Goal: Task Accomplishment & Management: Manage account settings

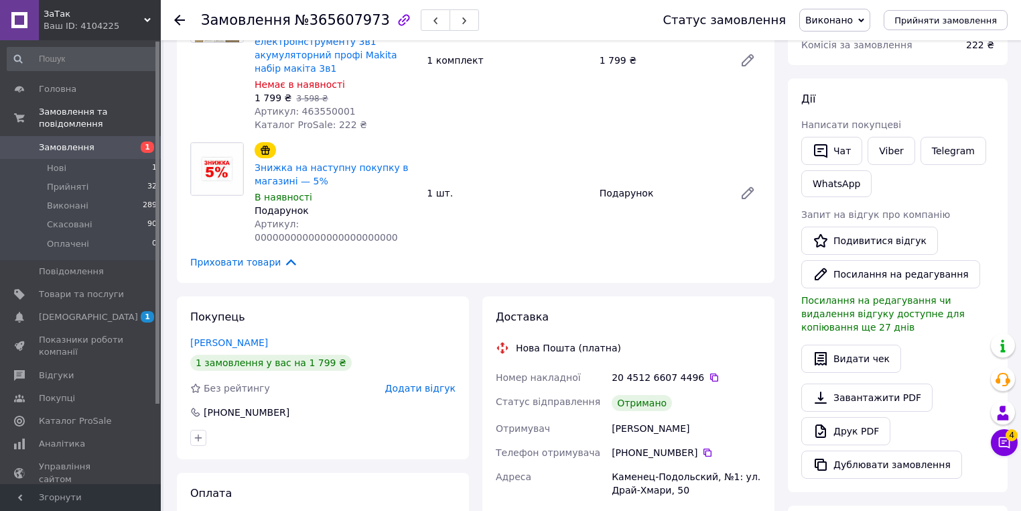
scroll to position [161, 0]
click at [1016, 445] on button "Чат з покупцем 4" at bounding box center [1004, 442] width 27 height 27
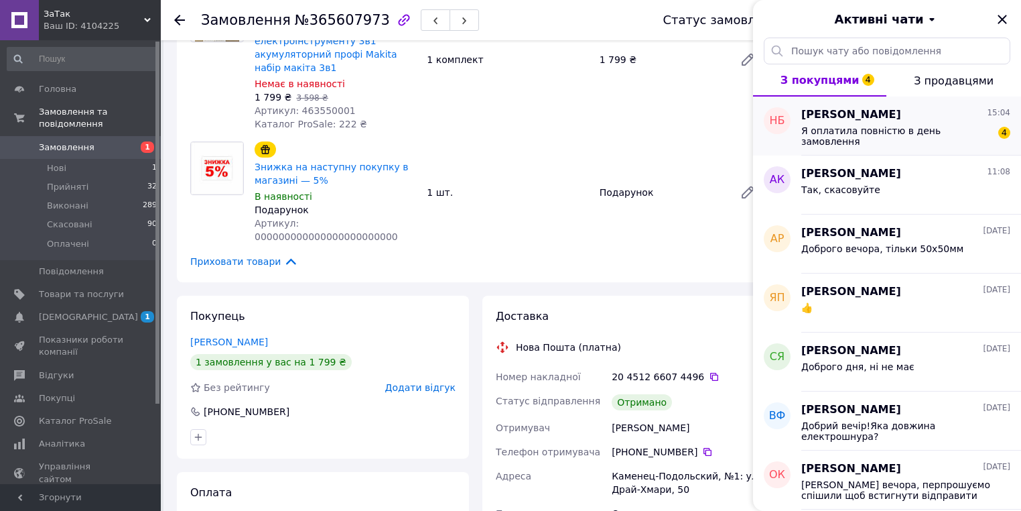
click at [885, 147] on div "Наталія Бойчук 15:04 Я оплатила повністю в день замовлення 4" at bounding box center [912, 126] width 220 height 59
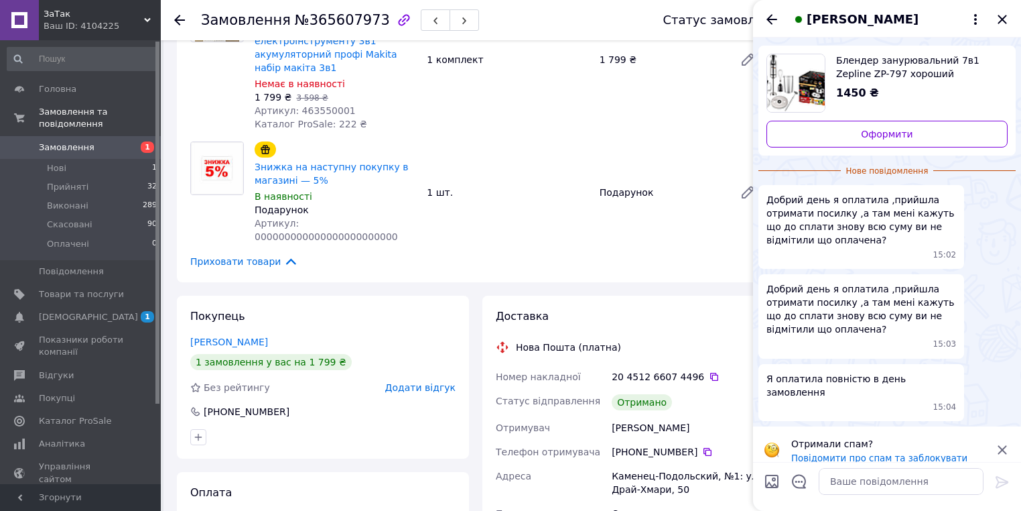
scroll to position [0, 0]
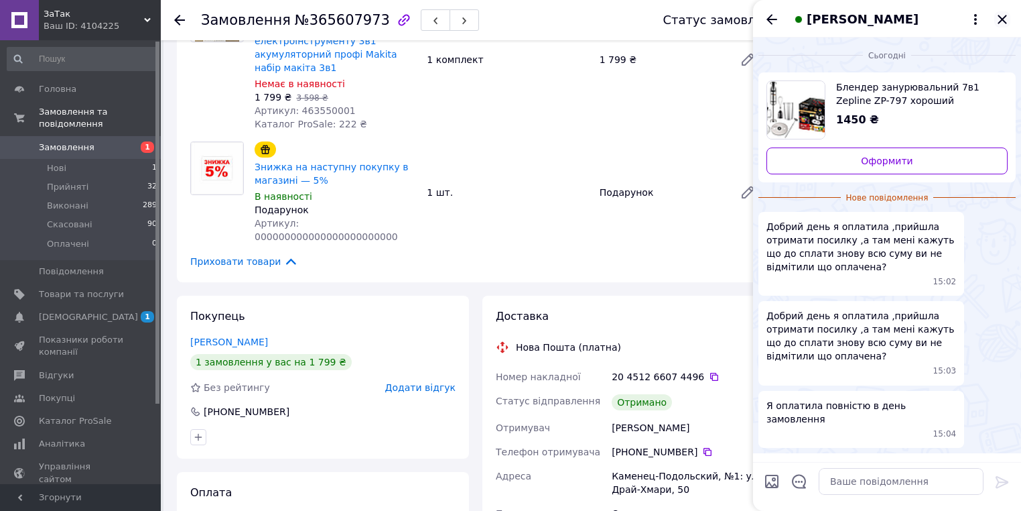
click at [1000, 25] on icon "Закрити" at bounding box center [1003, 19] width 16 height 16
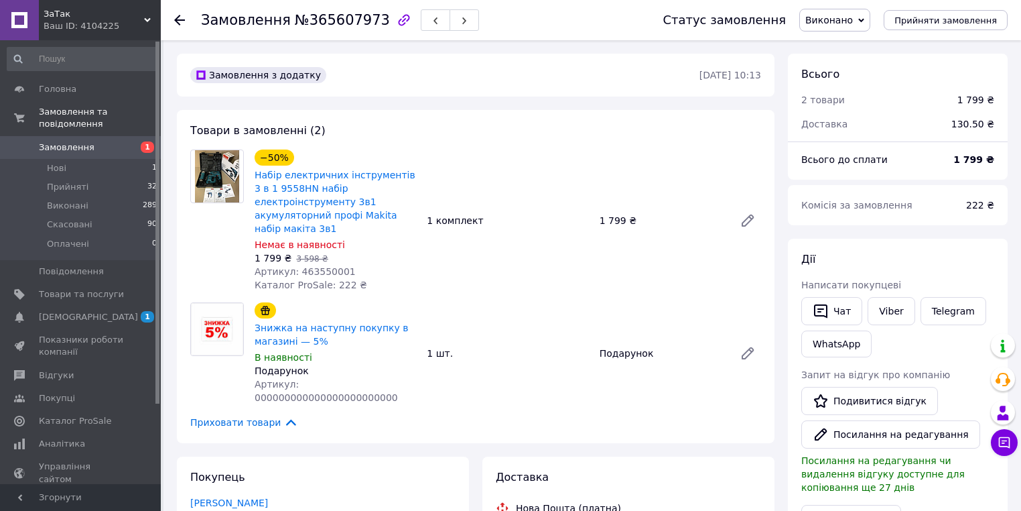
click at [995, 442] on button "Чат з покупцем" at bounding box center [1004, 442] width 27 height 27
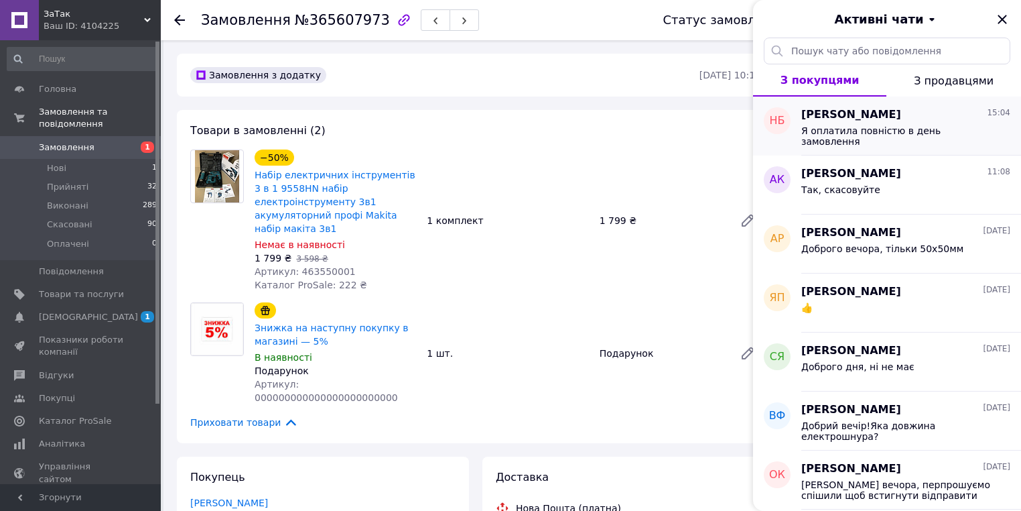
click at [891, 125] on span "Я оплатила повністю в день замовлення" at bounding box center [897, 135] width 190 height 21
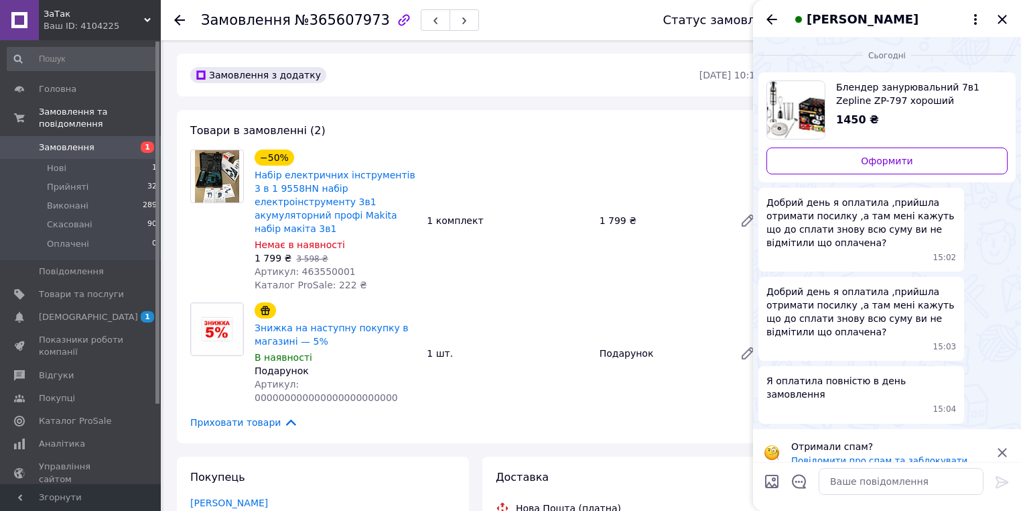
scroll to position [2, 0]
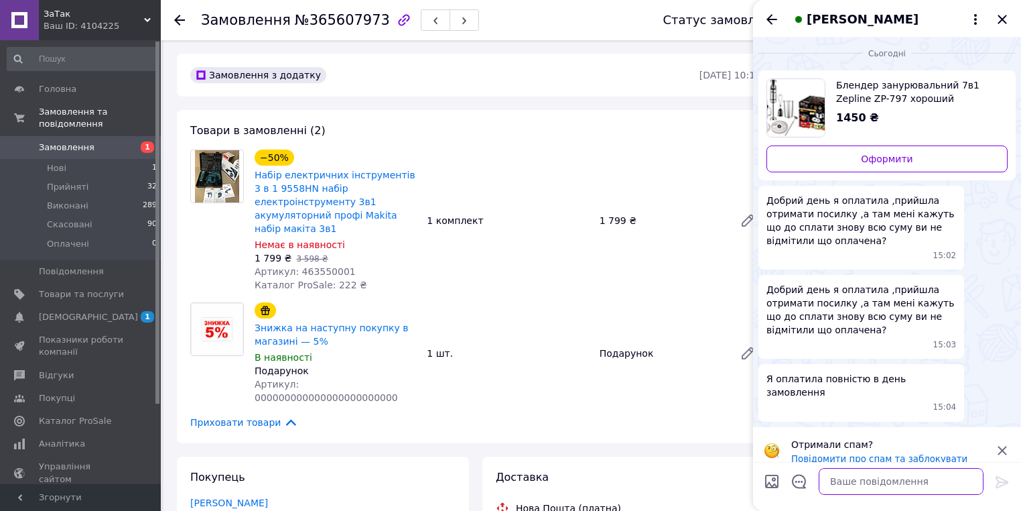
click at [874, 483] on textarea at bounding box center [901, 481] width 165 height 27
type textarea "Доброго дня уточнюю зачекайте будь ласка"
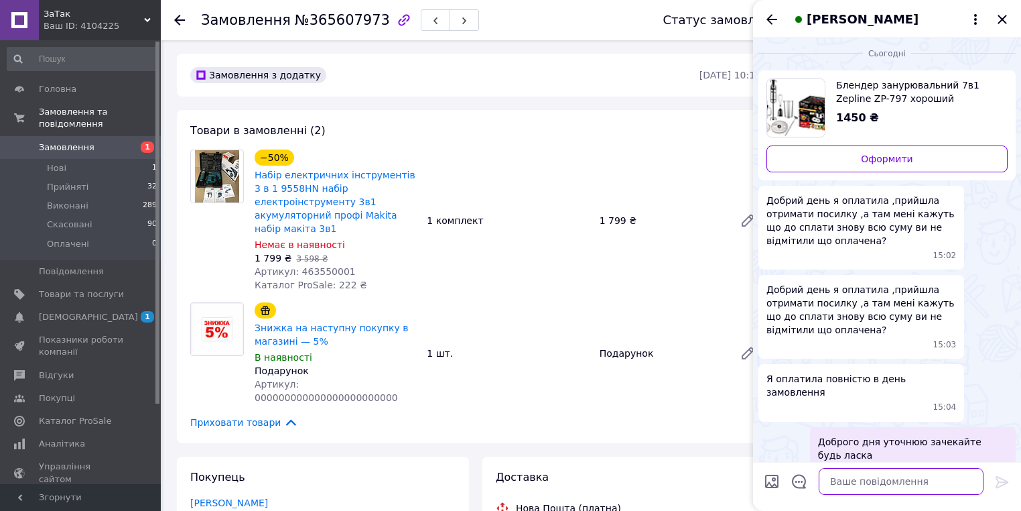
scroll to position [15, 0]
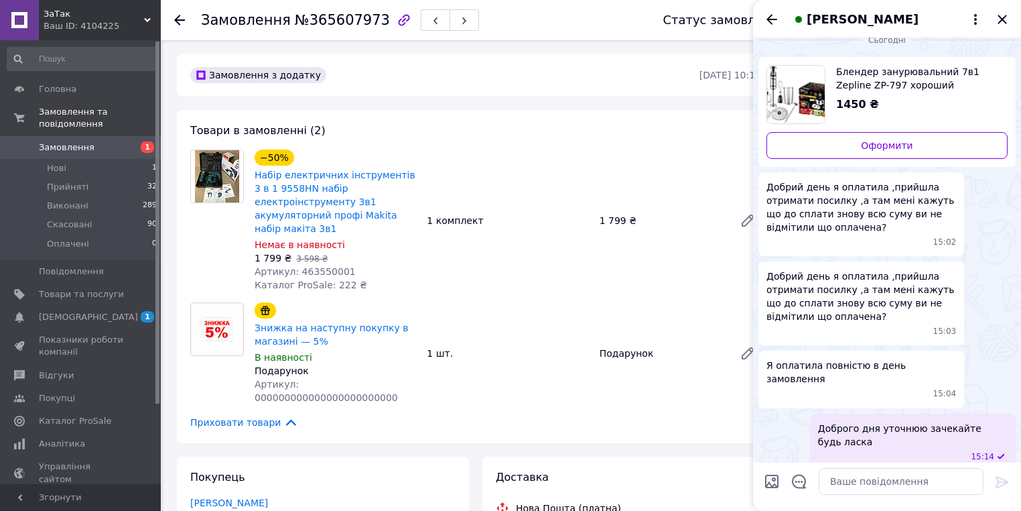
click at [822, 23] on span "Наталія Бойчук" at bounding box center [863, 19] width 112 height 17
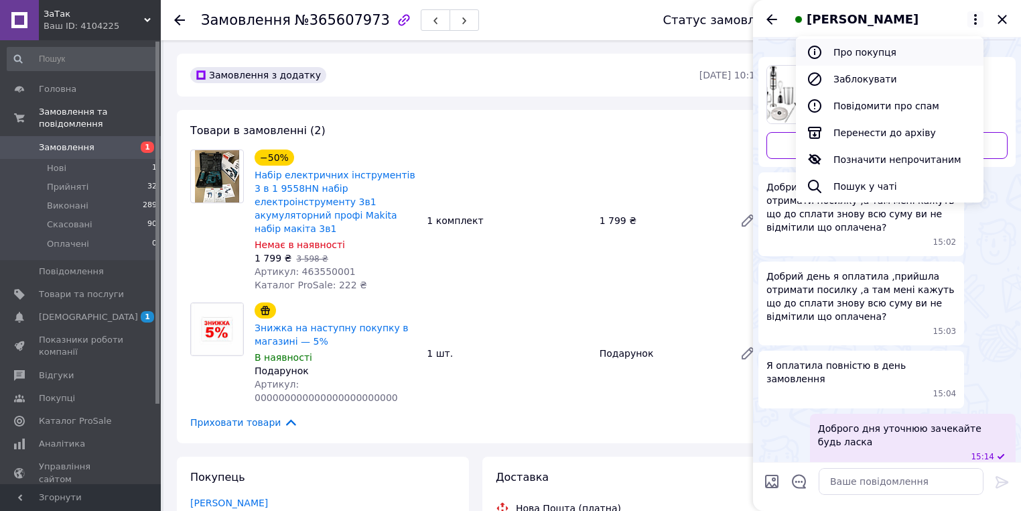
click at [837, 49] on button "Про покупця" at bounding box center [890, 52] width 188 height 27
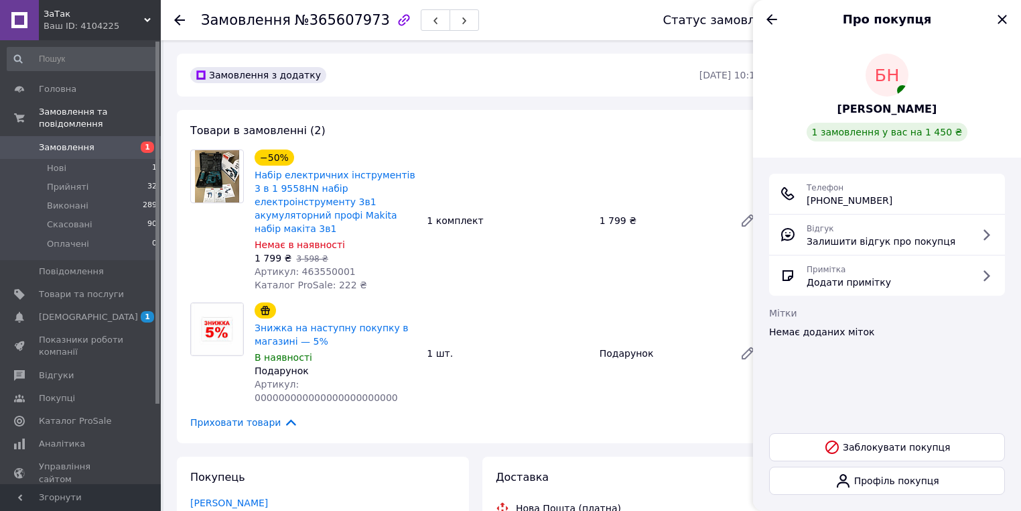
drag, startPoint x: 891, startPoint y: 201, endPoint x: 863, endPoint y: 132, distance: 74.8
click at [845, 198] on div "Телефон +380 (99) 504-10-21" at bounding box center [887, 193] width 214 height 27
click at [1000, 20] on icon "Закрити" at bounding box center [1003, 19] width 16 height 16
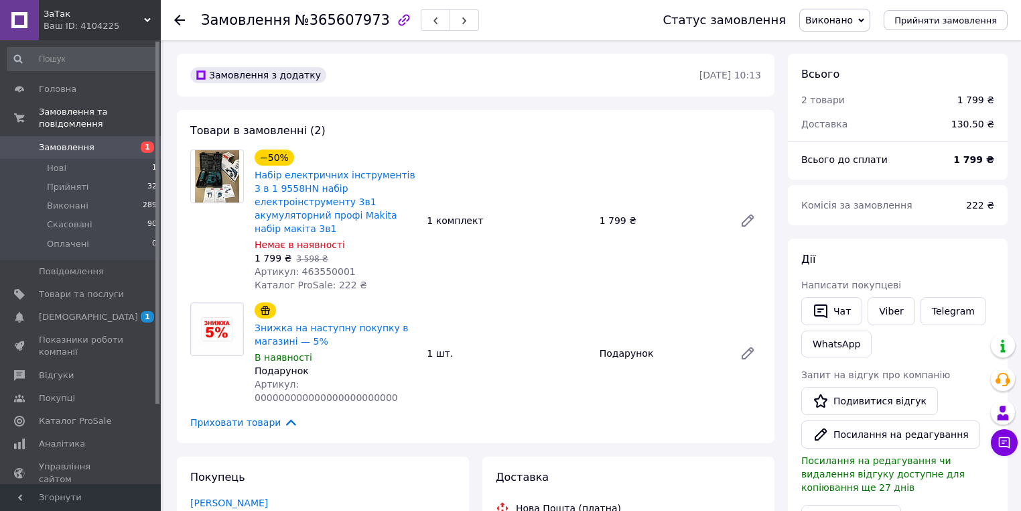
click at [996, 441] on button "Чат з покупцем" at bounding box center [1004, 442] width 27 height 27
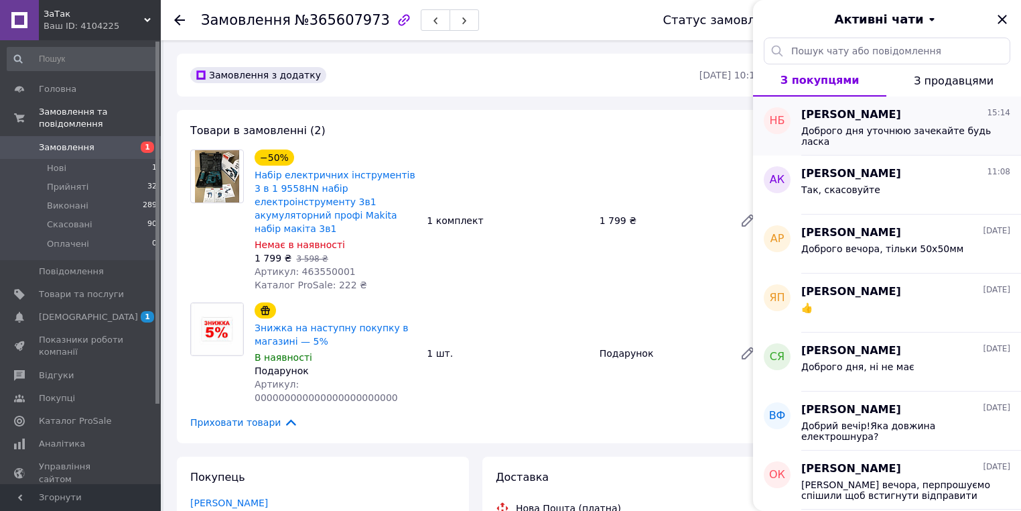
click at [871, 131] on span "Доброго дня уточнюю зачекайте будь ласка" at bounding box center [897, 135] width 190 height 21
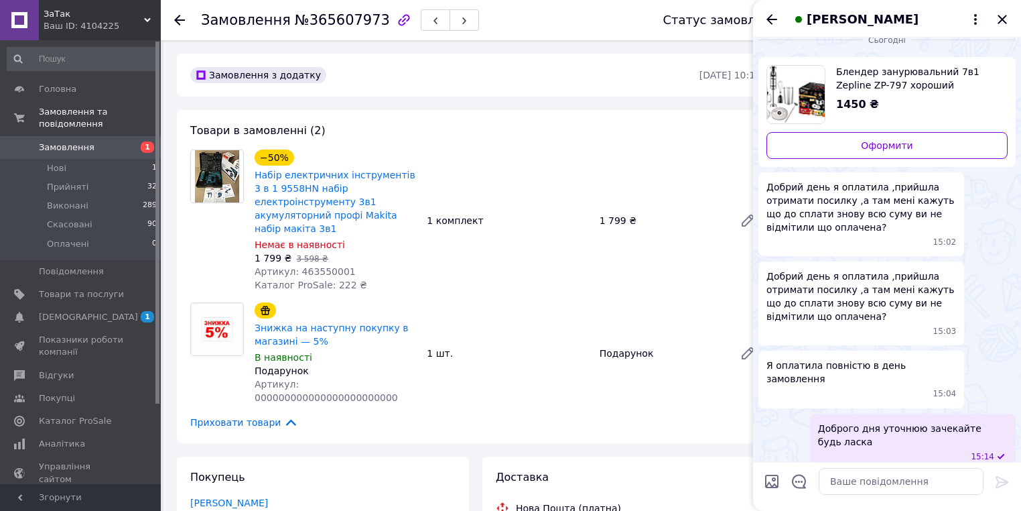
click at [872, 80] on span "Блендер занурювальний 7в1 Zepline ZP-797 хороший блендер 1500Вт ручний електрич…" at bounding box center [916, 78] width 161 height 27
click at [113, 141] on span "Замовлення" at bounding box center [81, 147] width 85 height 12
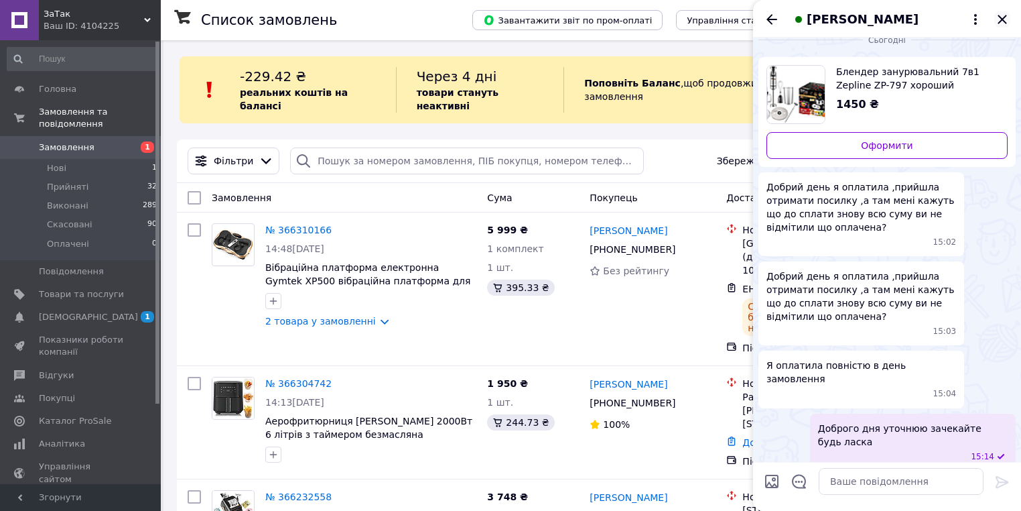
click at [1001, 25] on icon "Закрити" at bounding box center [1003, 19] width 16 height 16
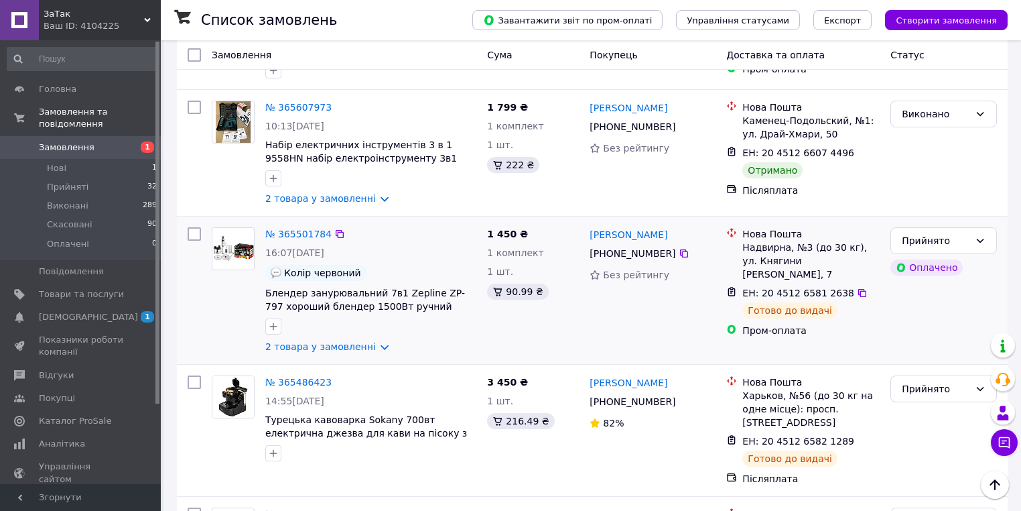
scroll to position [2895, 0]
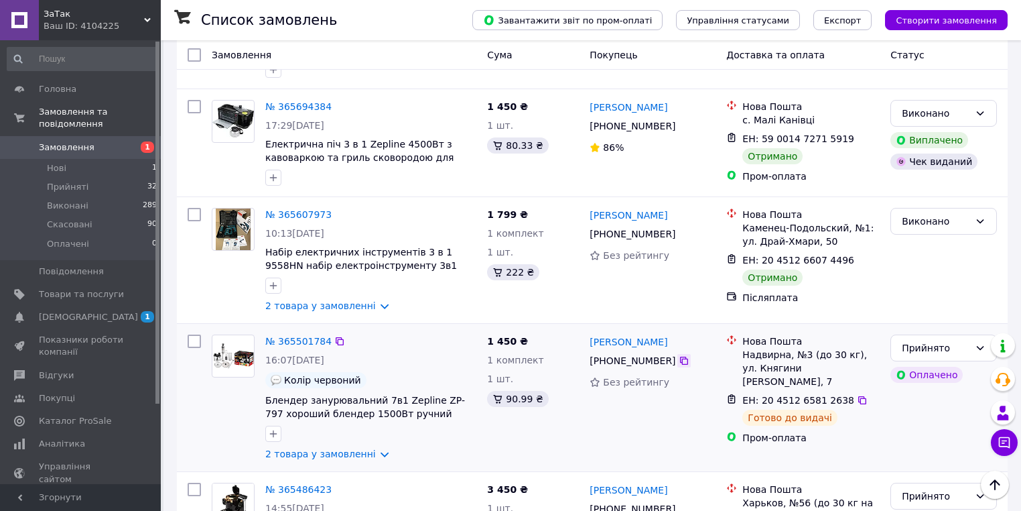
click at [680, 357] on icon at bounding box center [684, 361] width 8 height 8
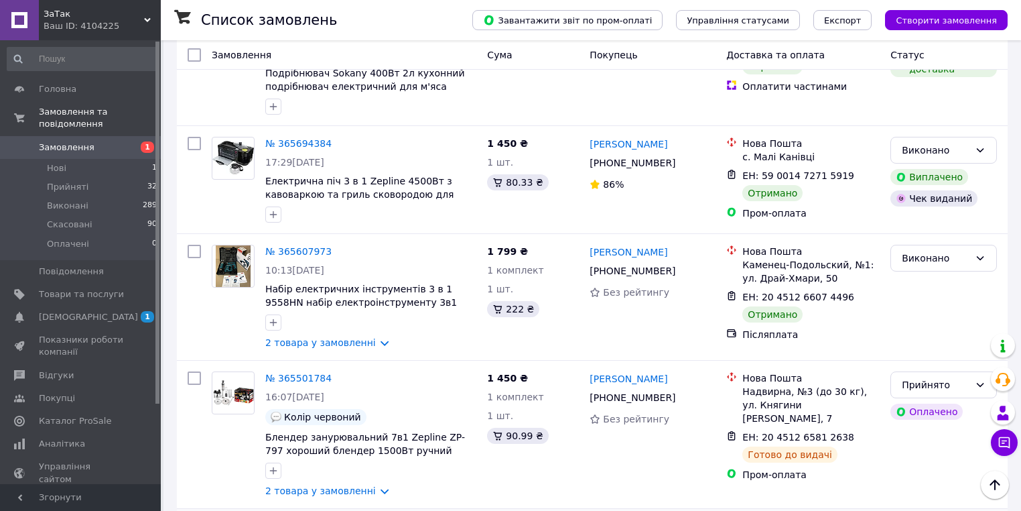
scroll to position [2842, 0]
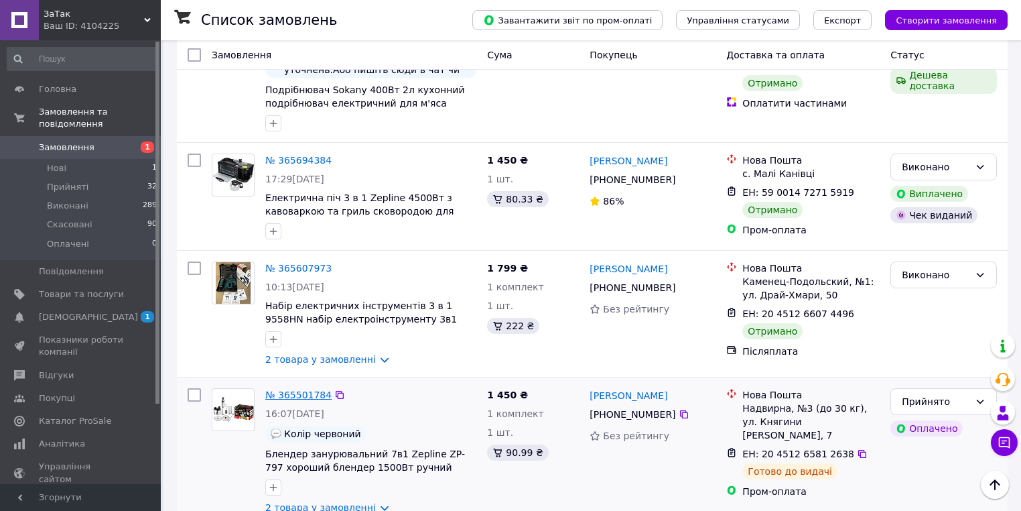
click at [316, 389] on link "№ 365501784" at bounding box center [298, 394] width 66 height 11
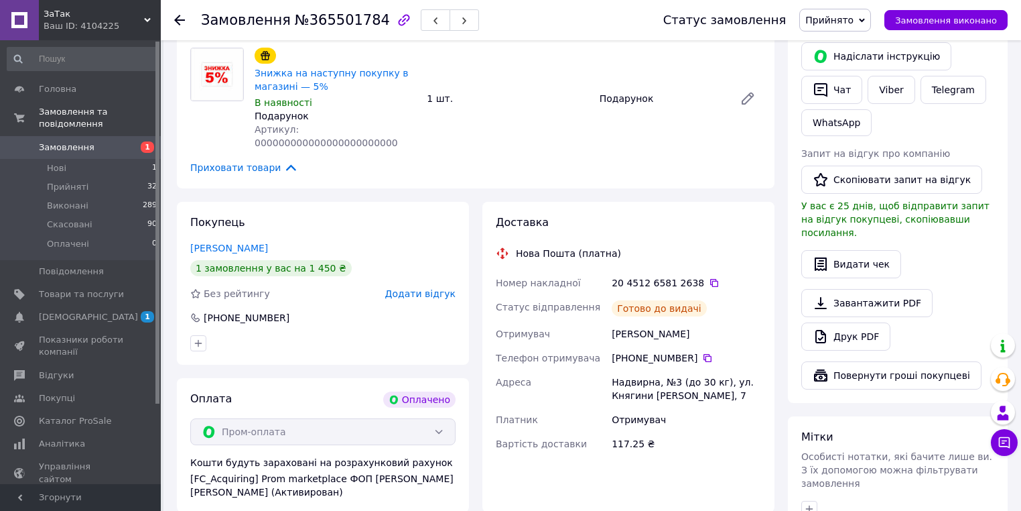
scroll to position [622, 0]
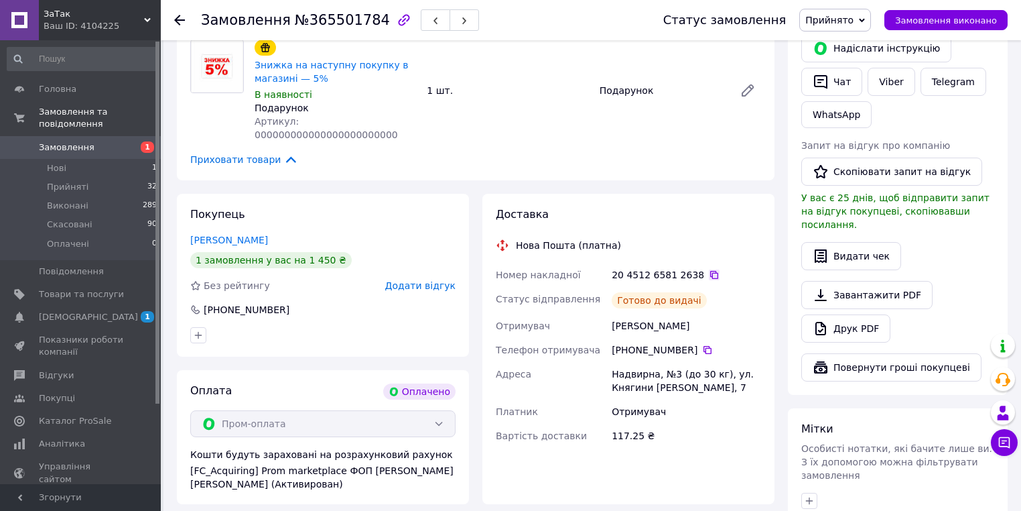
click at [710, 271] on icon at bounding box center [714, 275] width 8 height 8
click at [702, 345] on icon at bounding box center [707, 350] width 11 height 11
click at [1019, 453] on div "Замовлення №365501784 Статус замовлення Прийнято Виконано Скасовано Оплачено За…" at bounding box center [593, 111] width 858 height 1386
click at [1013, 444] on button "Чат з покупцем" at bounding box center [1004, 442] width 27 height 27
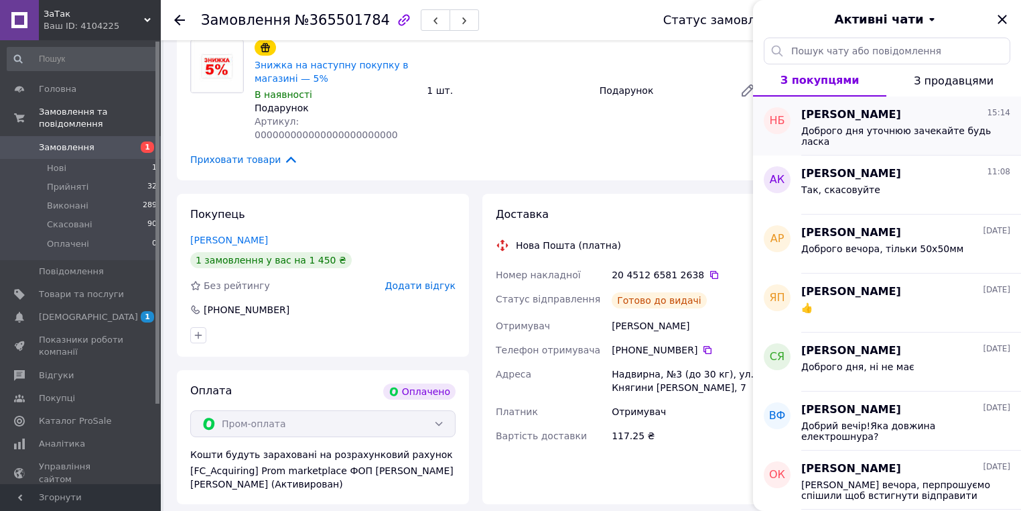
click at [878, 153] on div "Наталія Бойчук 15:14 Доброго дня уточнюю зачекайте будь ласка" at bounding box center [912, 126] width 220 height 59
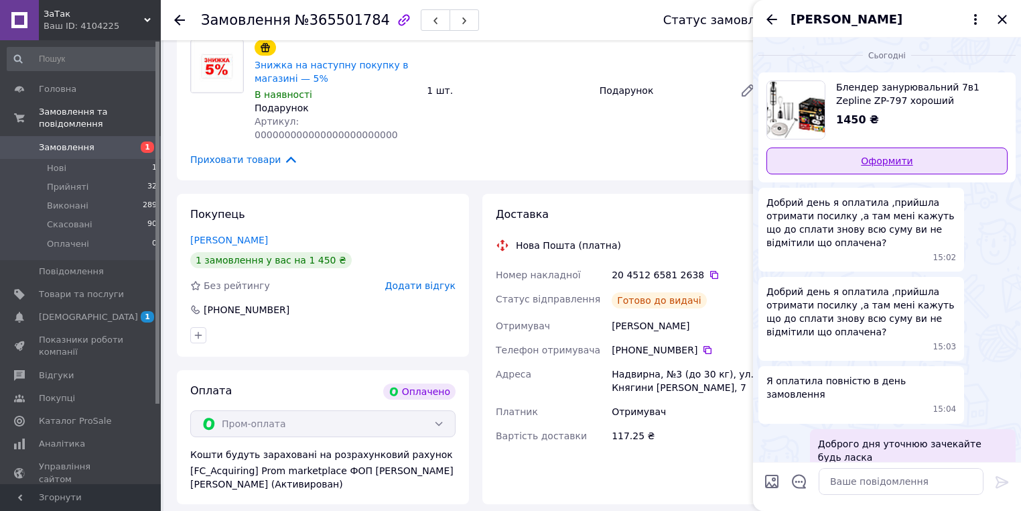
scroll to position [15, 0]
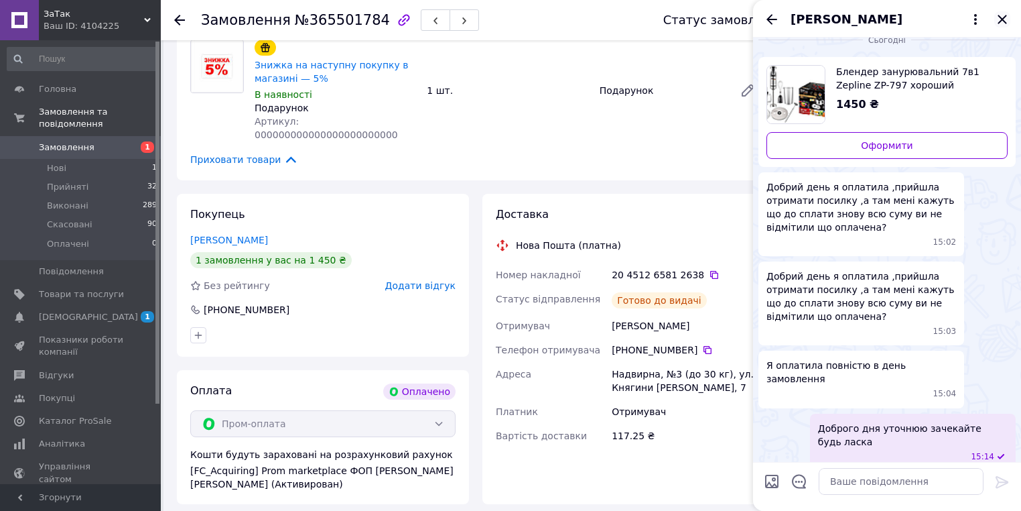
click at [1000, 24] on icon "Закрити" at bounding box center [1003, 19] width 16 height 16
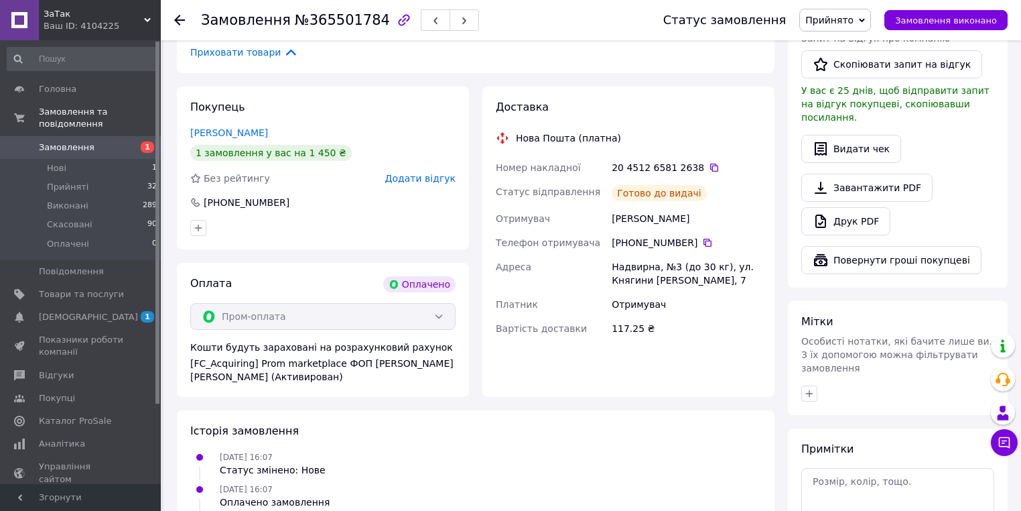
scroll to position [729, 0]
click at [83, 369] on span "Відгуки" at bounding box center [81, 375] width 85 height 12
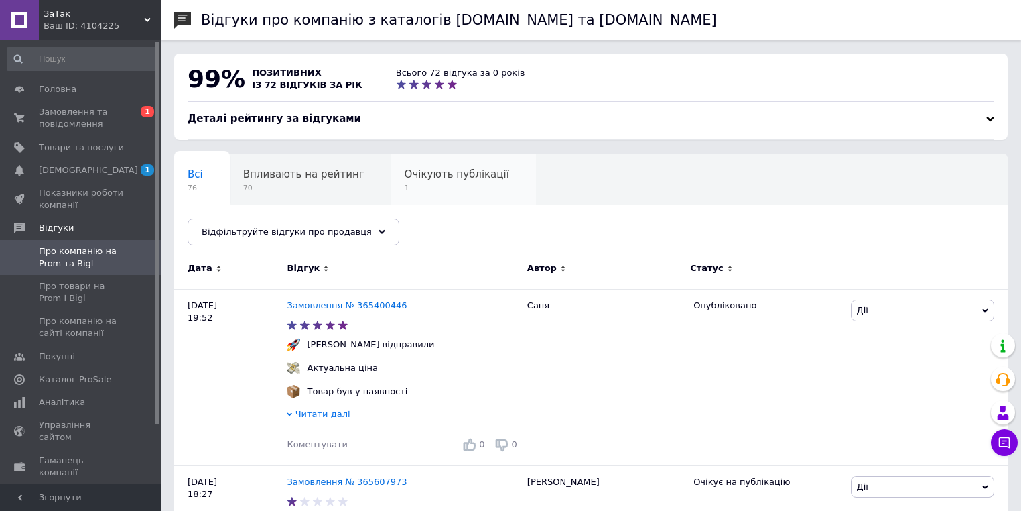
click at [440, 182] on div "Очікують публікації 1" at bounding box center [463, 179] width 145 height 51
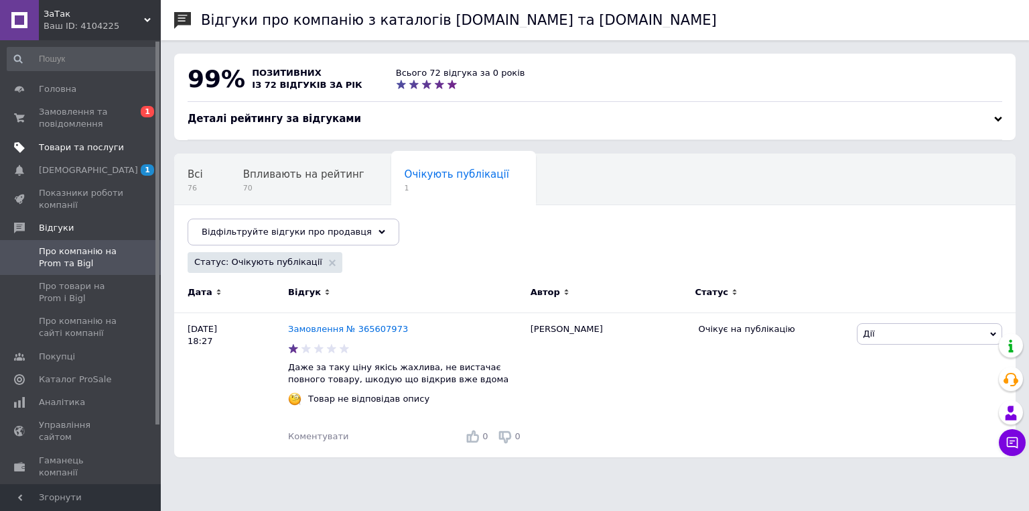
click at [91, 139] on link "Товари та послуги" at bounding box center [82, 147] width 165 height 23
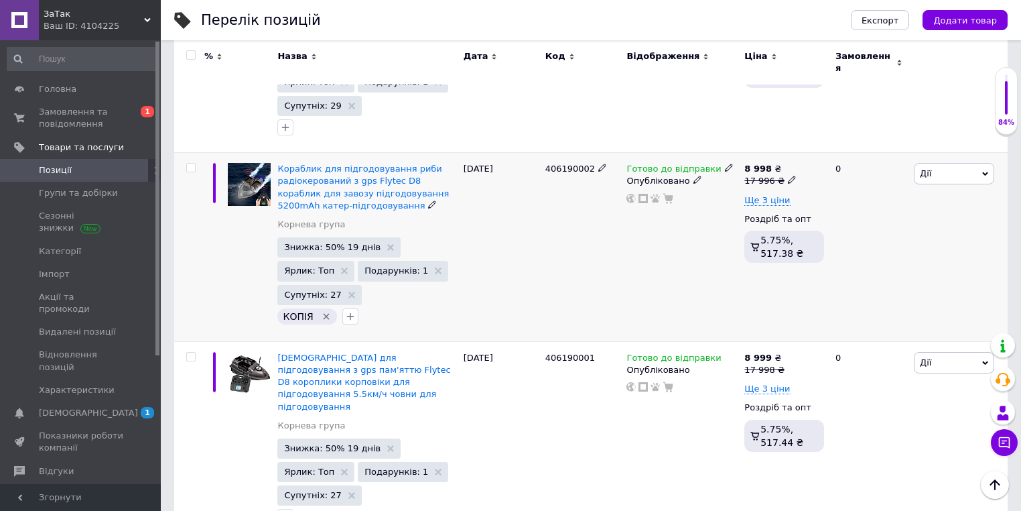
scroll to position [4492, 0]
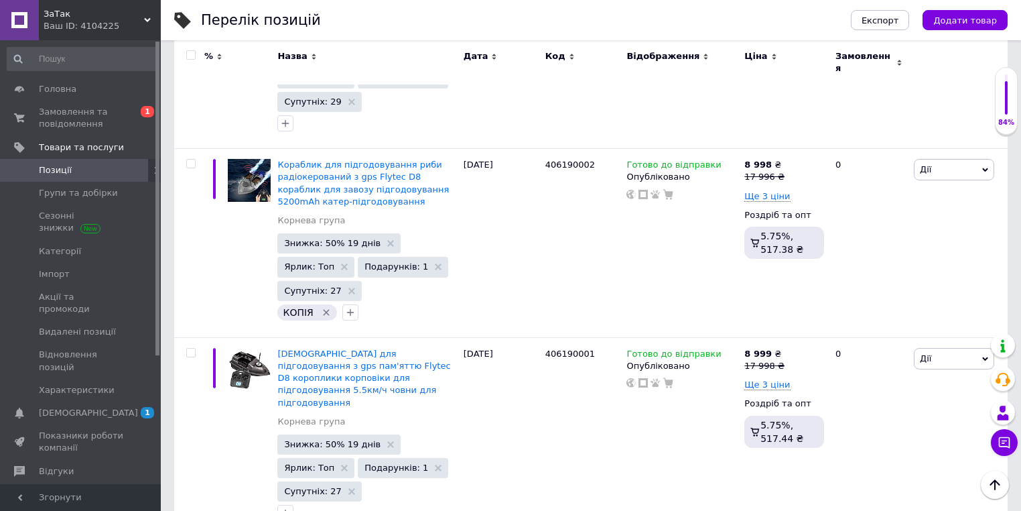
click at [97, 174] on span "Позиції" at bounding box center [81, 170] width 85 height 12
click at [86, 173] on span "Позиції" at bounding box center [81, 170] width 85 height 12
click at [103, 172] on span "Позиції" at bounding box center [81, 170] width 85 height 12
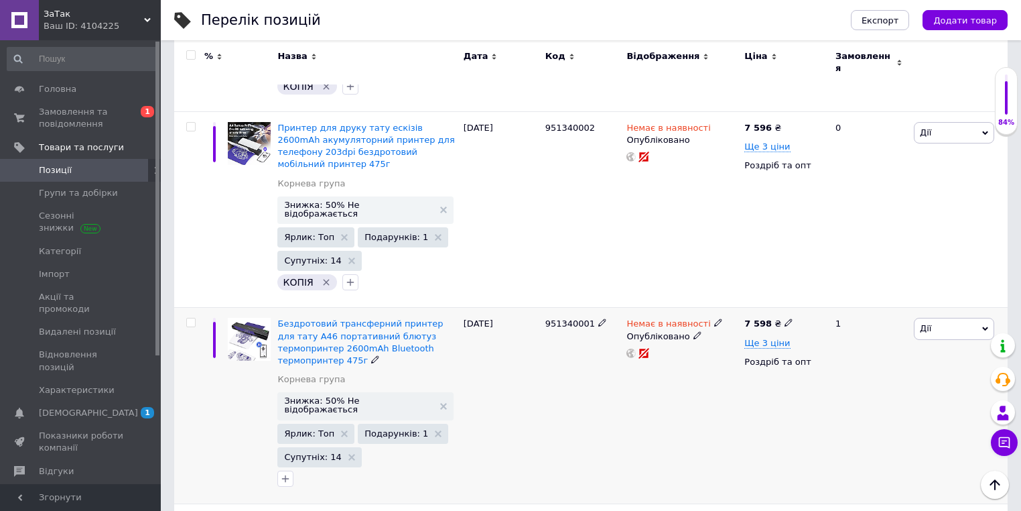
scroll to position [256, 0]
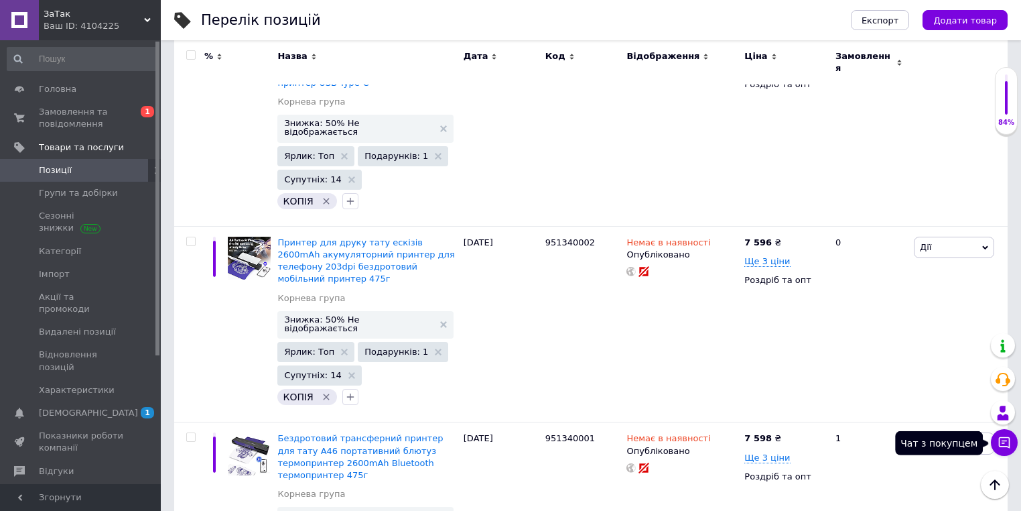
click at [1005, 435] on button "Чат з покупцем" at bounding box center [1004, 442] width 27 height 27
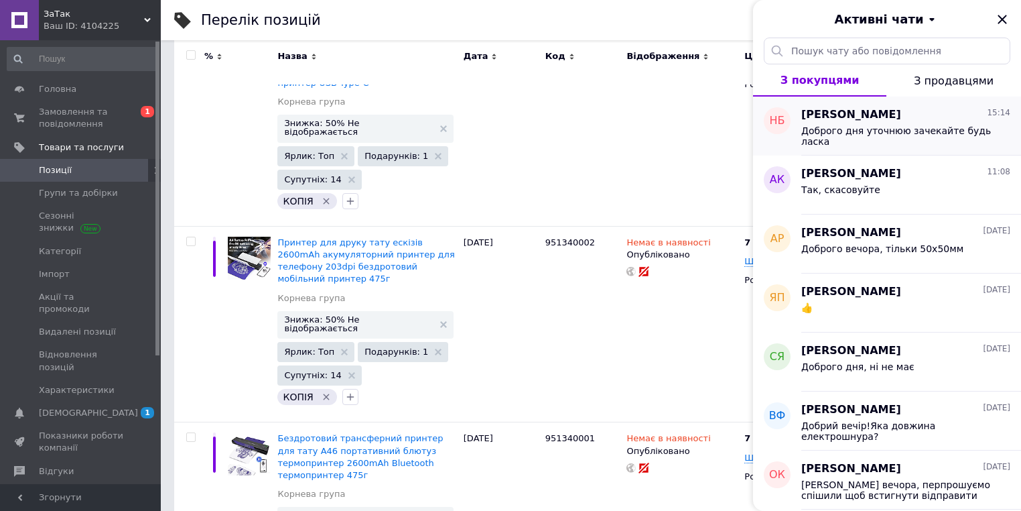
click at [912, 127] on span "Доброго дня уточнюю зачекайте будь ласка" at bounding box center [897, 135] width 190 height 21
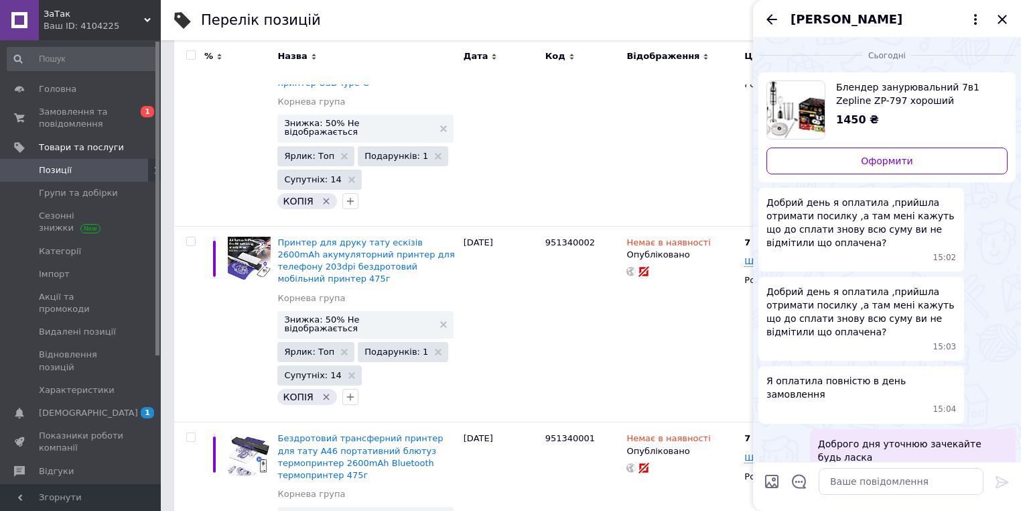
scroll to position [15, 0]
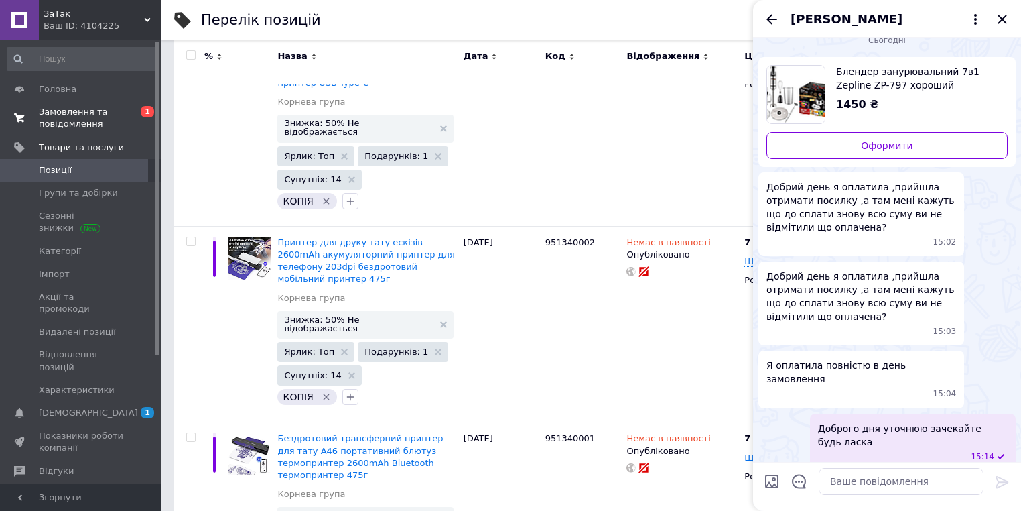
click at [64, 115] on span "Замовлення та повідомлення" at bounding box center [81, 118] width 85 height 24
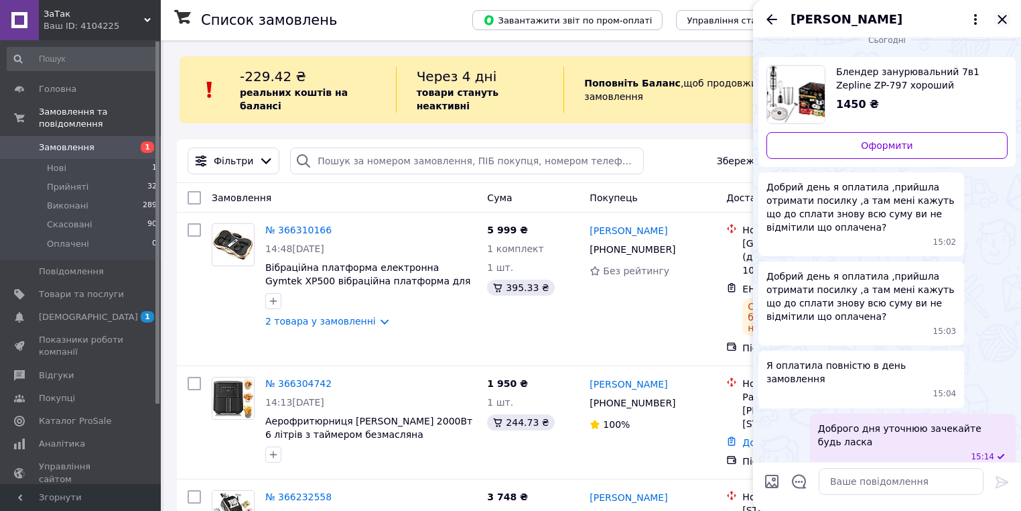
click at [1007, 19] on icon "Закрити" at bounding box center [1003, 19] width 16 height 16
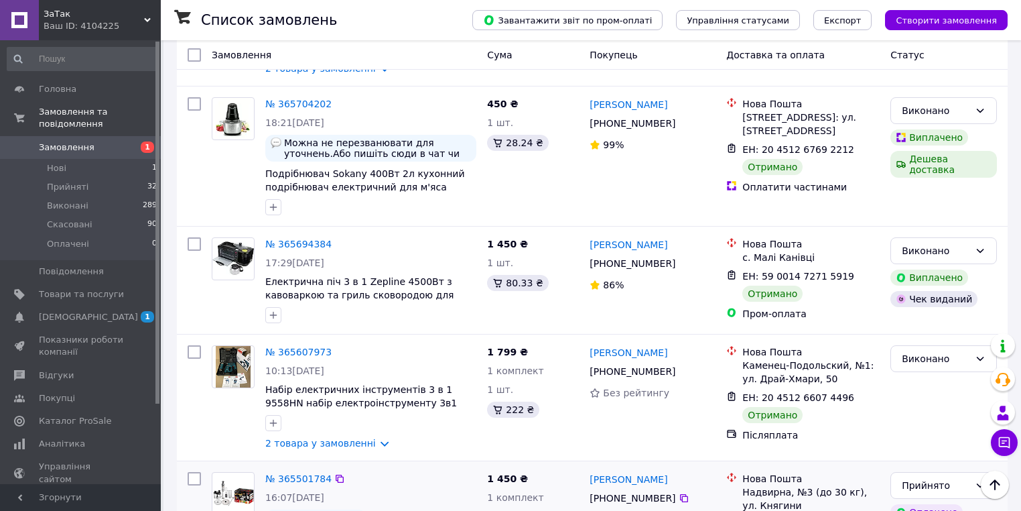
scroll to position [2842, 0]
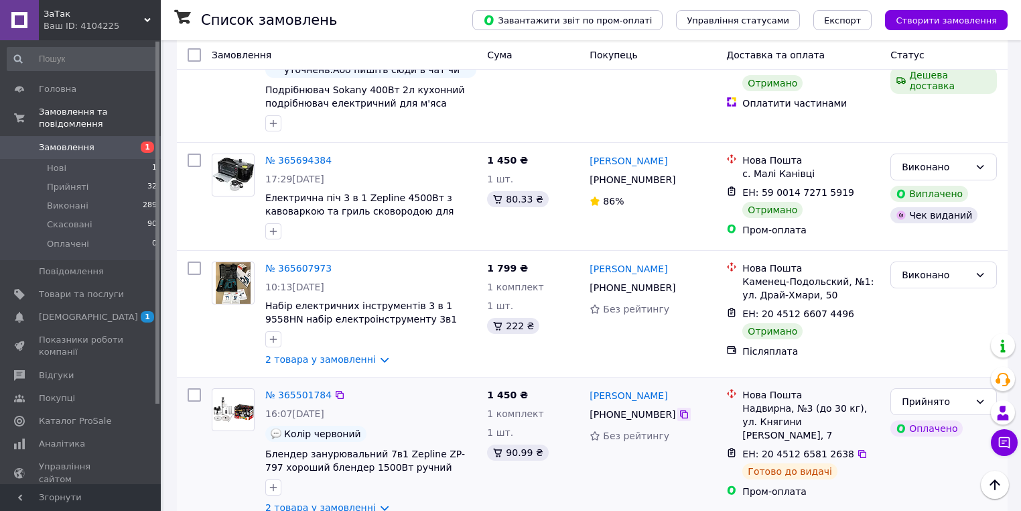
click at [679, 409] on icon at bounding box center [684, 414] width 11 height 11
click at [995, 442] on button "Чат з покупцем" at bounding box center [1004, 442] width 27 height 27
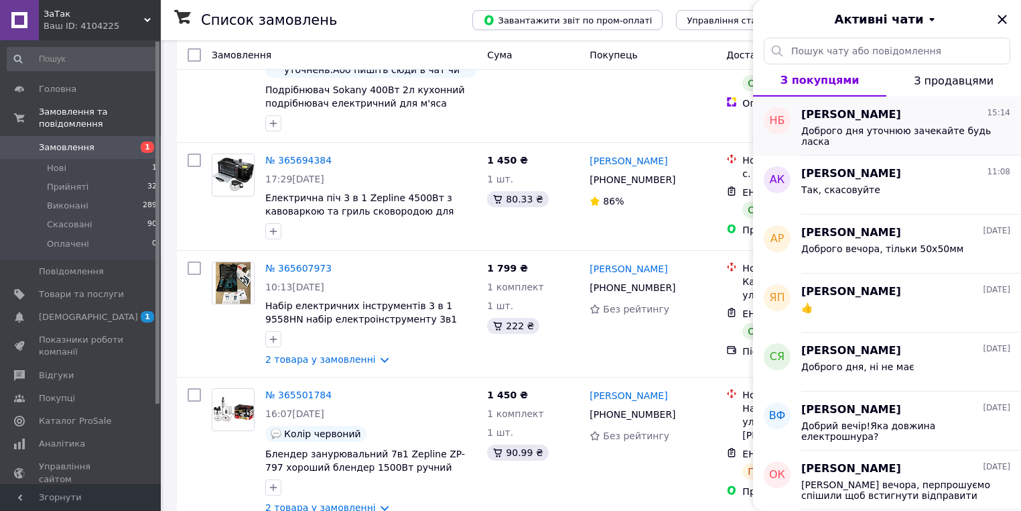
click at [893, 142] on span "Доброго дня уточнюю зачекайте будь ласка" at bounding box center [897, 135] width 190 height 21
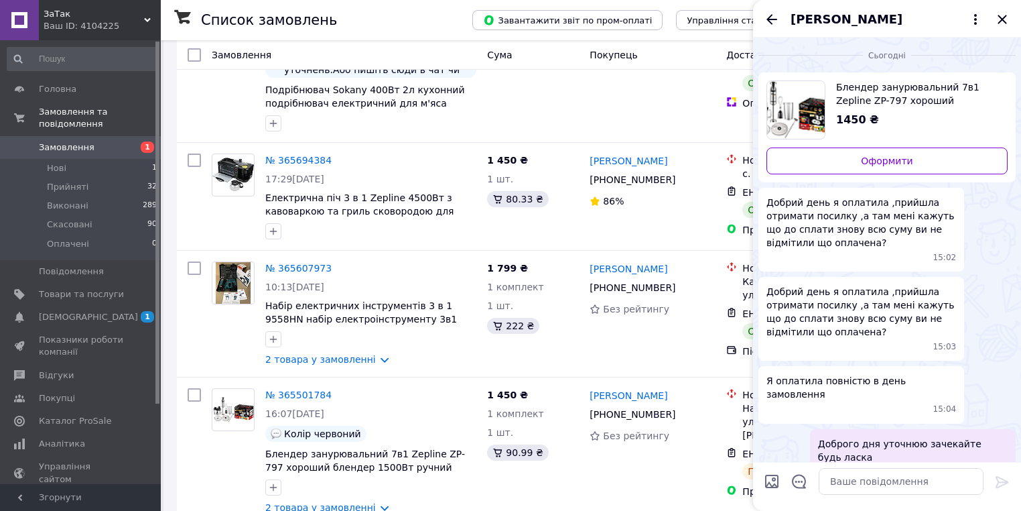
scroll to position [15, 0]
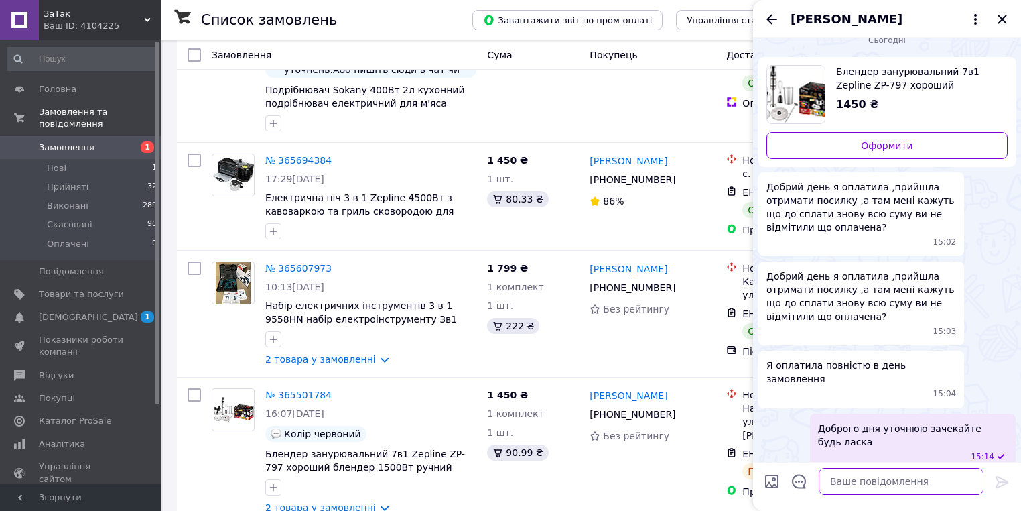
click at [877, 482] on textarea at bounding box center [901, 481] width 165 height 27
type textarea "Пер"
click at [1009, 11] on icon "Закрити" at bounding box center [1003, 19] width 16 height 16
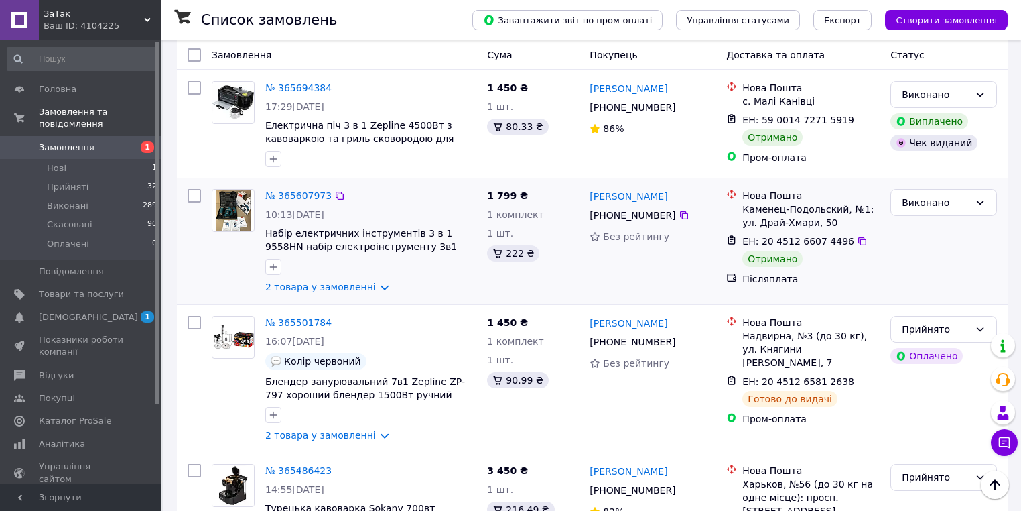
scroll to position [2895, 0]
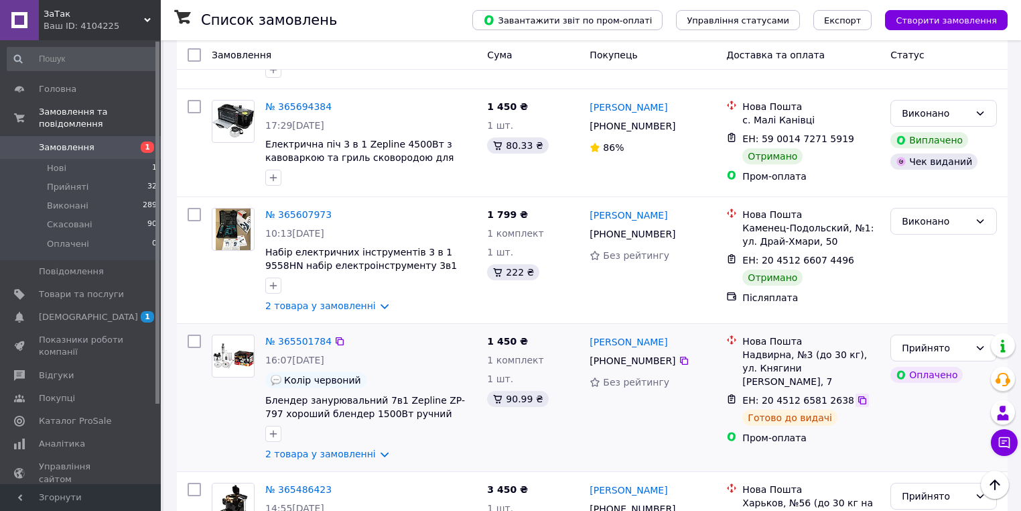
click at [857, 395] on icon at bounding box center [862, 400] width 11 height 11
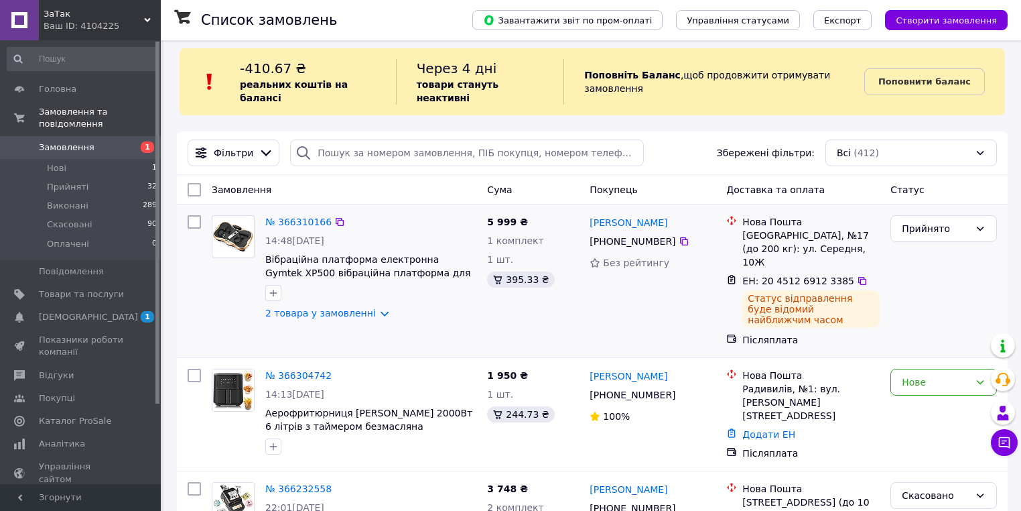
scroll to position [161, 0]
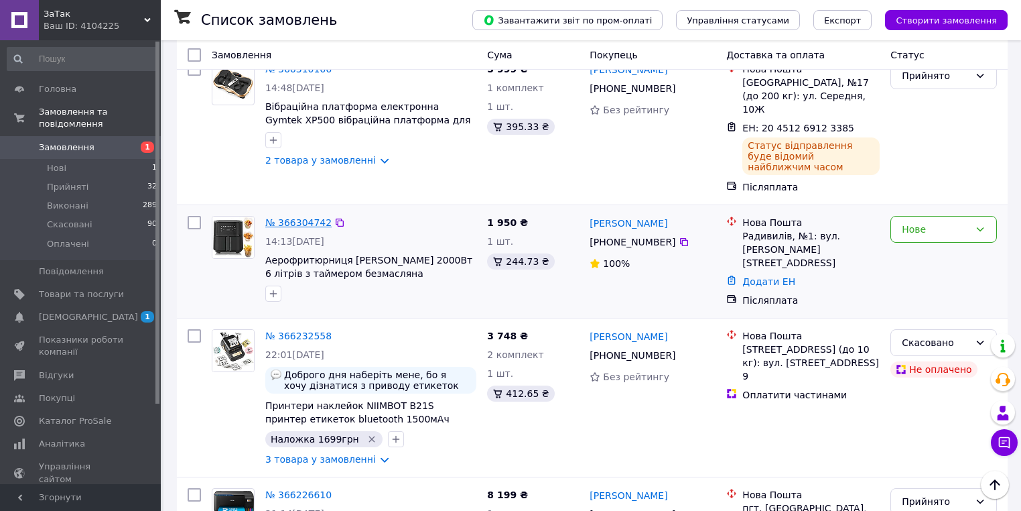
click at [310, 217] on link "№ 366304742" at bounding box center [298, 222] width 66 height 11
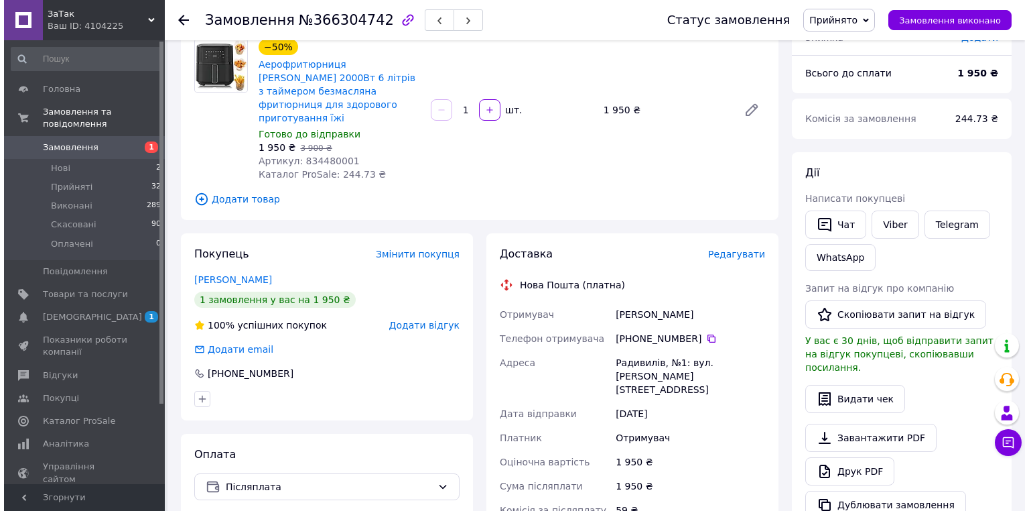
scroll to position [130, 0]
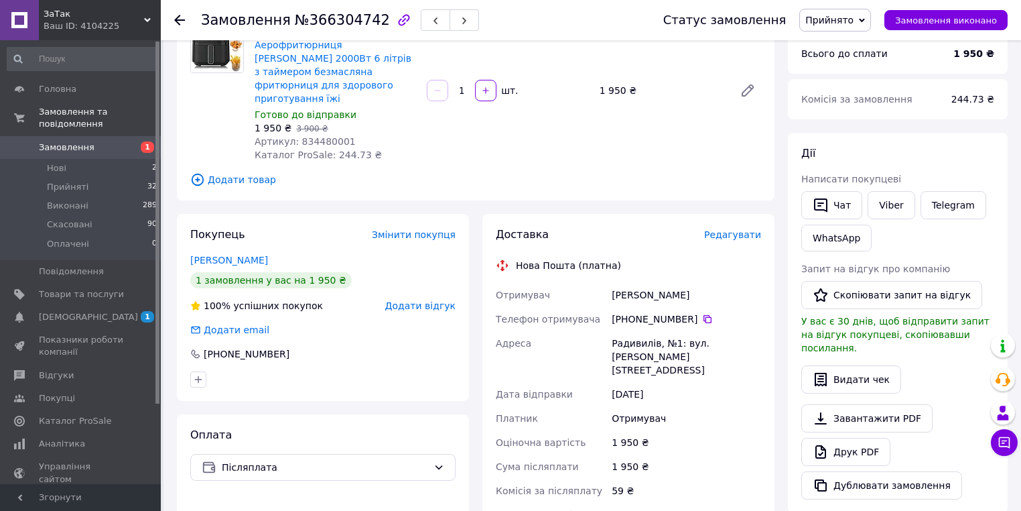
click at [723, 229] on span "Редагувати" at bounding box center [732, 234] width 57 height 11
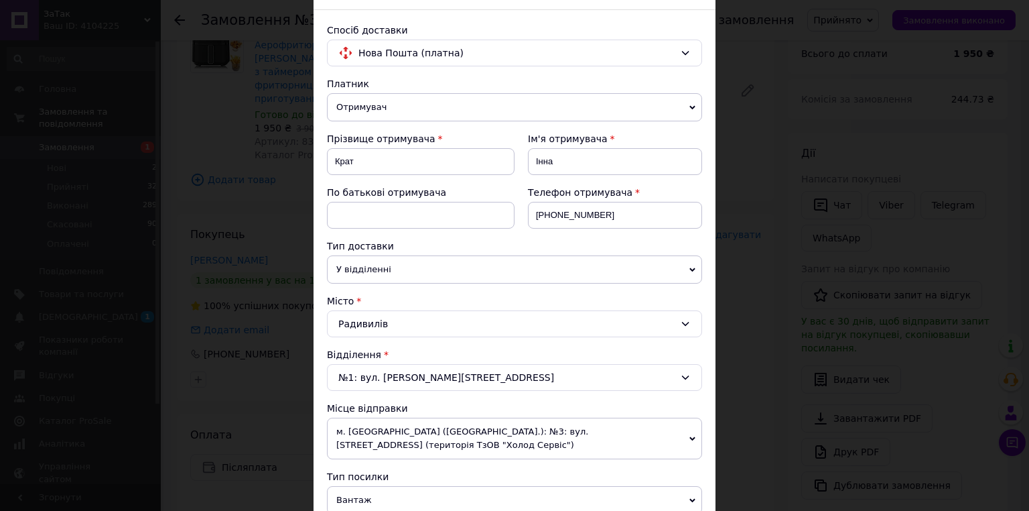
scroll to position [161, 0]
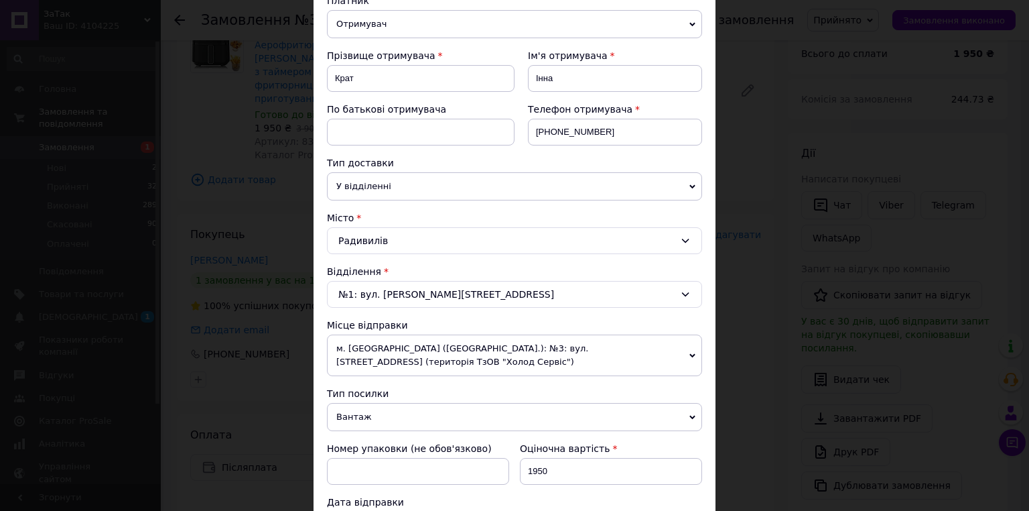
click at [379, 239] on div "Радивилів" at bounding box center [514, 240] width 375 height 27
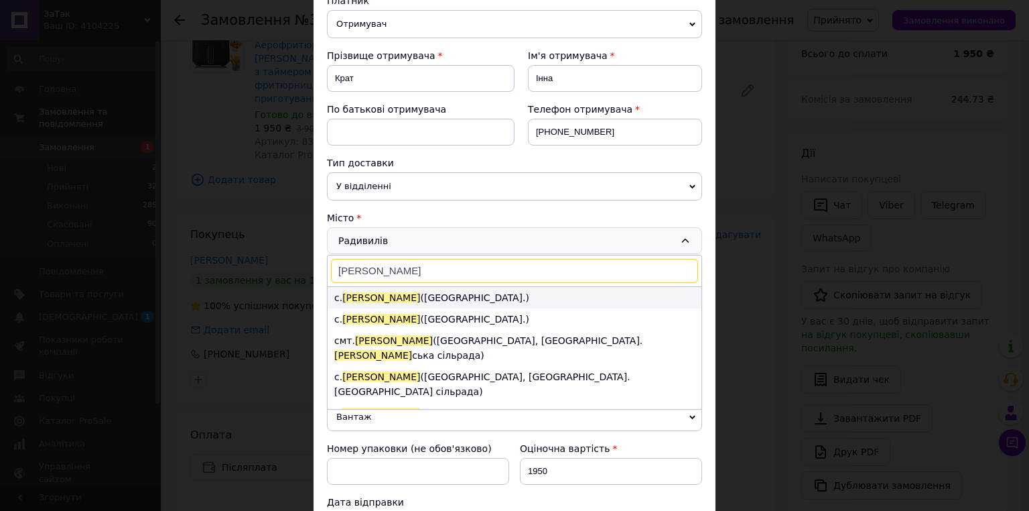
type input "Козин"
click at [438, 295] on li "с. Козин (Волинська обл.)" at bounding box center [515, 297] width 374 height 21
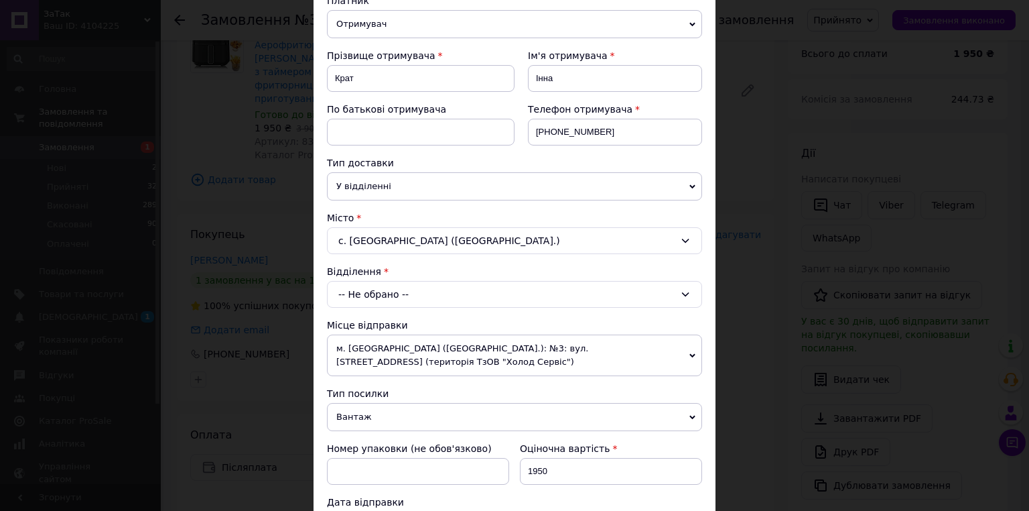
click at [434, 295] on div "-- Не обрано --" at bounding box center [514, 294] width 375 height 27
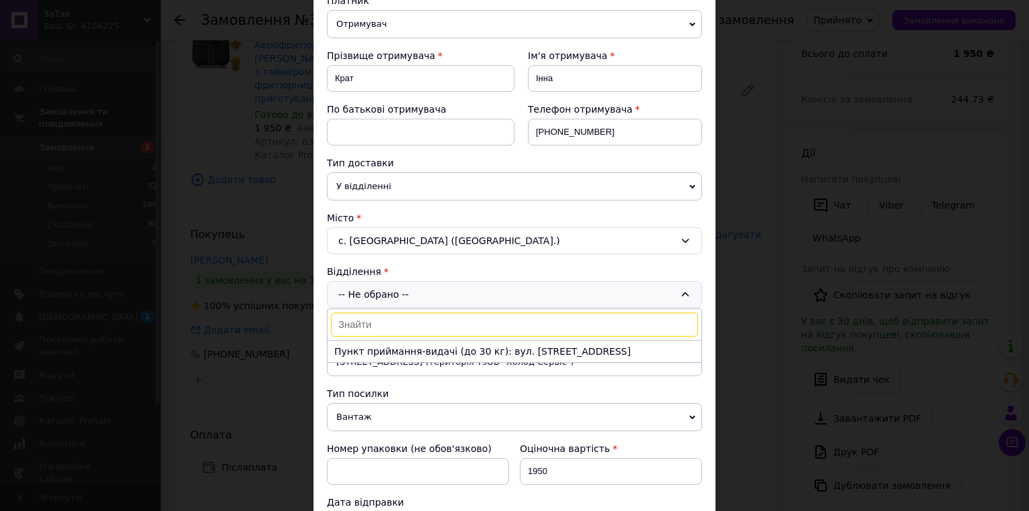
click at [445, 241] on div "с. Козин (Волинська обл.)" at bounding box center [514, 240] width 375 height 27
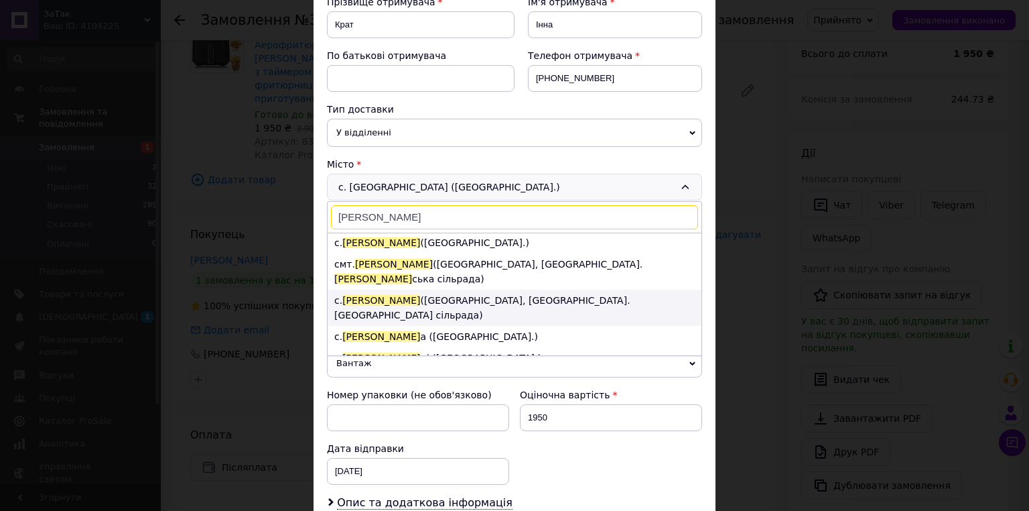
scroll to position [0, 0]
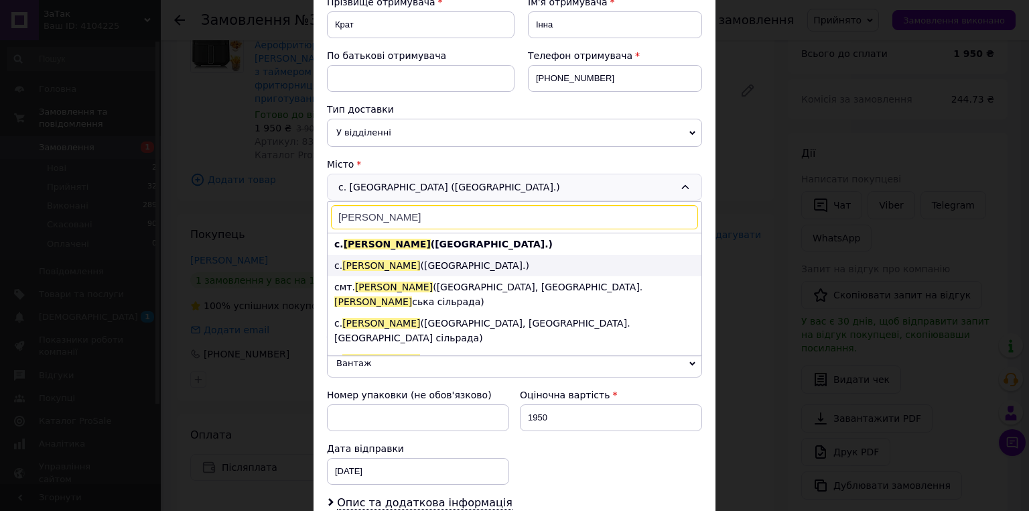
type input "козин"
click at [451, 268] on li "с. Козин (Рівненська обл.)" at bounding box center [515, 265] width 374 height 21
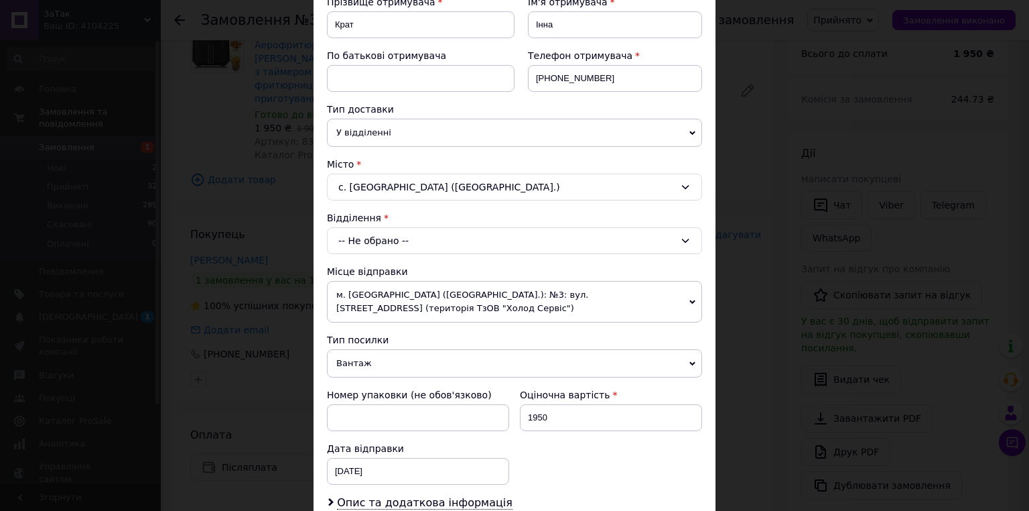
click at [409, 244] on div "-- Не обрано --" at bounding box center [514, 240] width 375 height 27
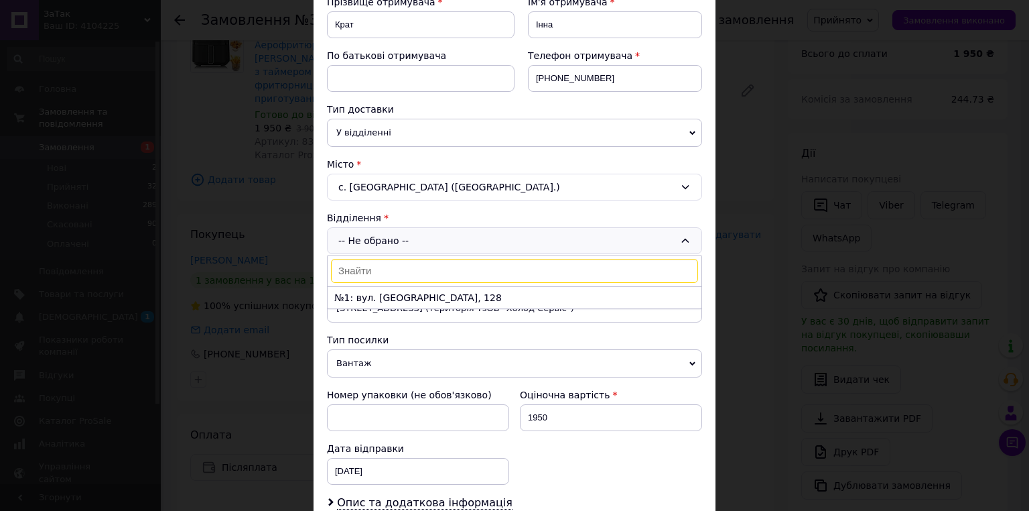
click at [483, 211] on div "Відділення" at bounding box center [514, 217] width 375 height 13
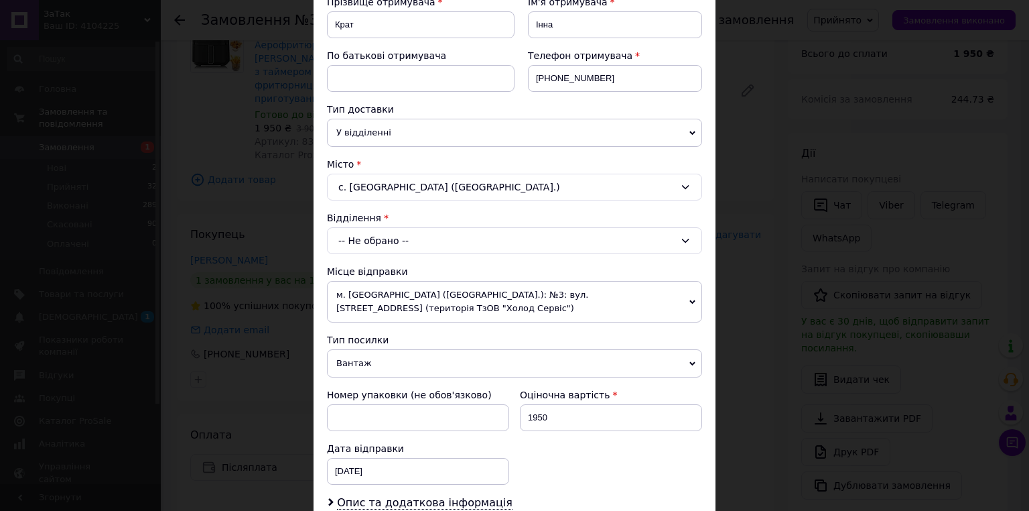
click at [448, 246] on div "-- Не обрано --" at bounding box center [514, 240] width 375 height 27
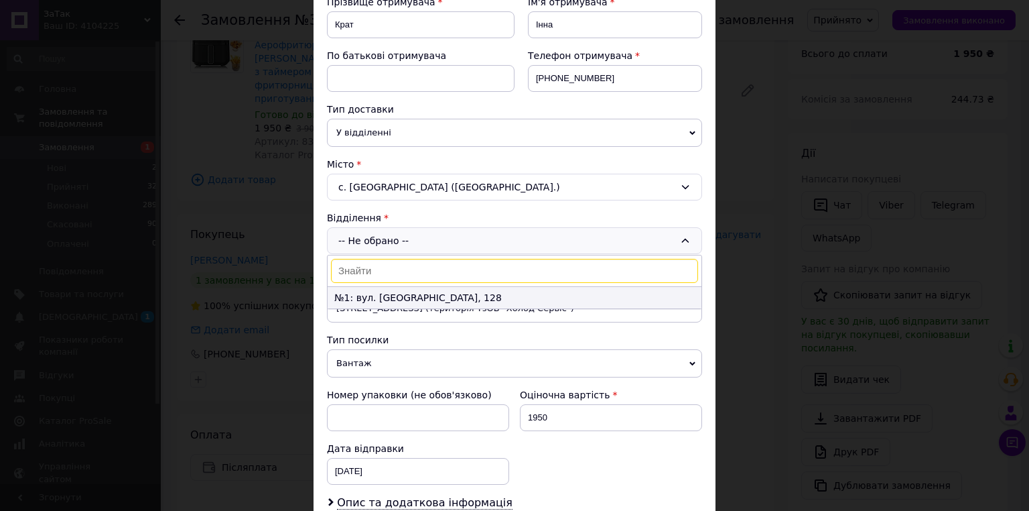
click at [450, 296] on li "№1: вул. Берестецька, 128" at bounding box center [515, 297] width 374 height 21
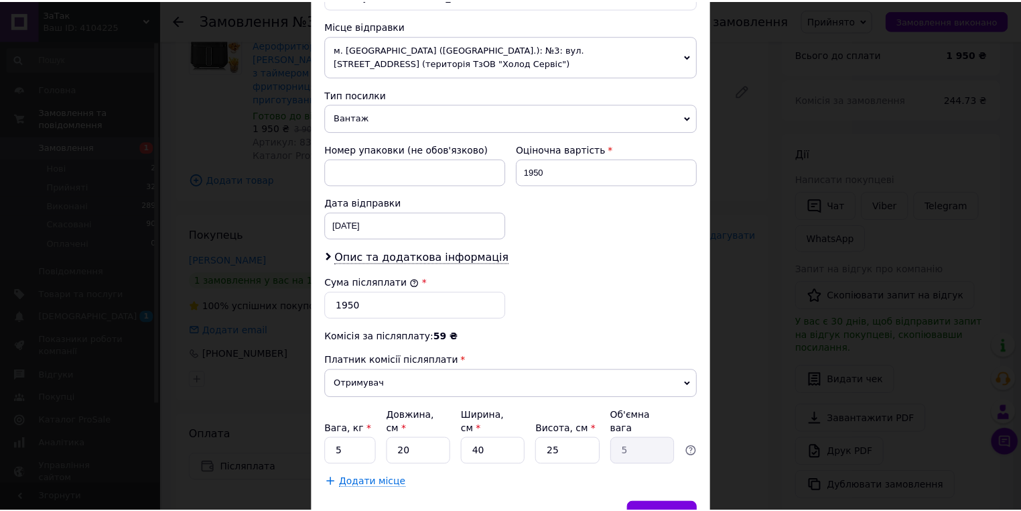
scroll to position [483, 0]
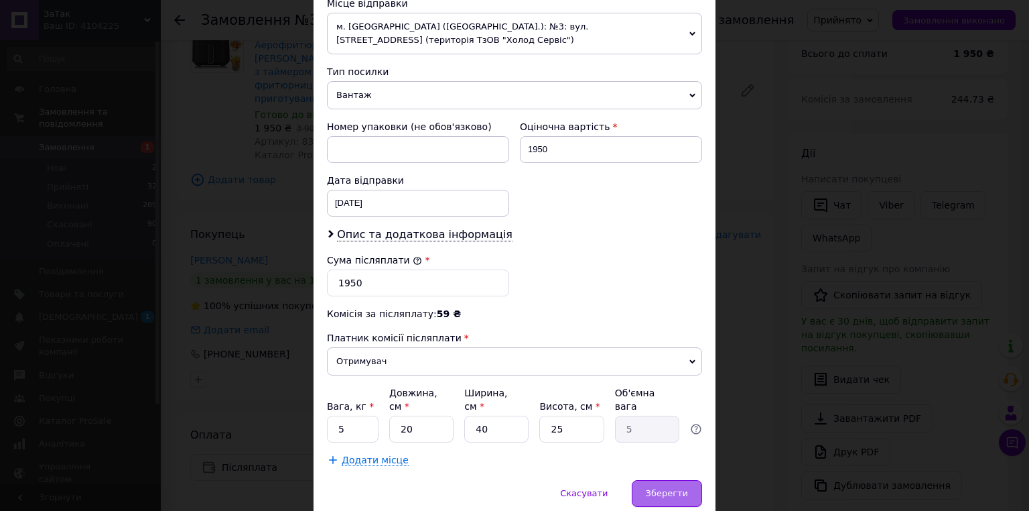
click at [679, 483] on div "Зберегти" at bounding box center [667, 493] width 70 height 27
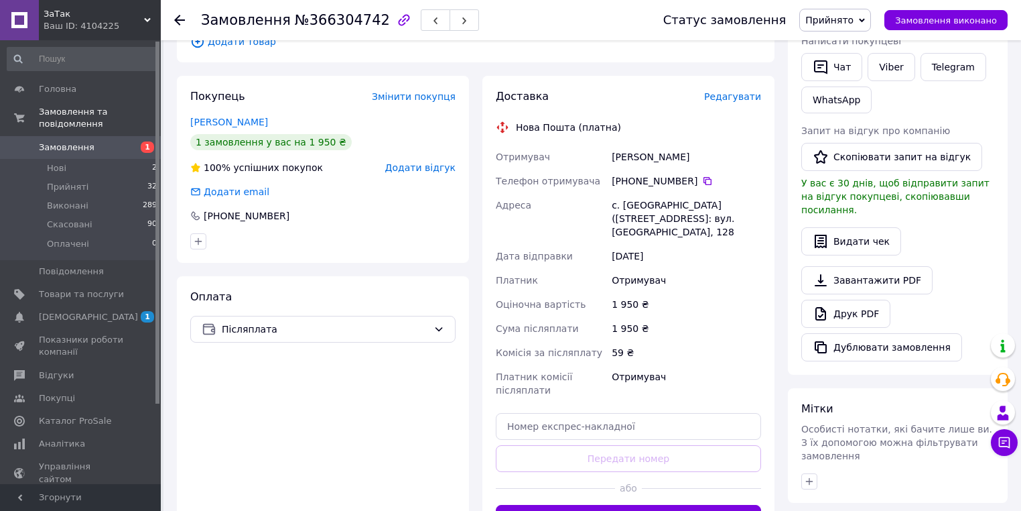
scroll to position [0, 0]
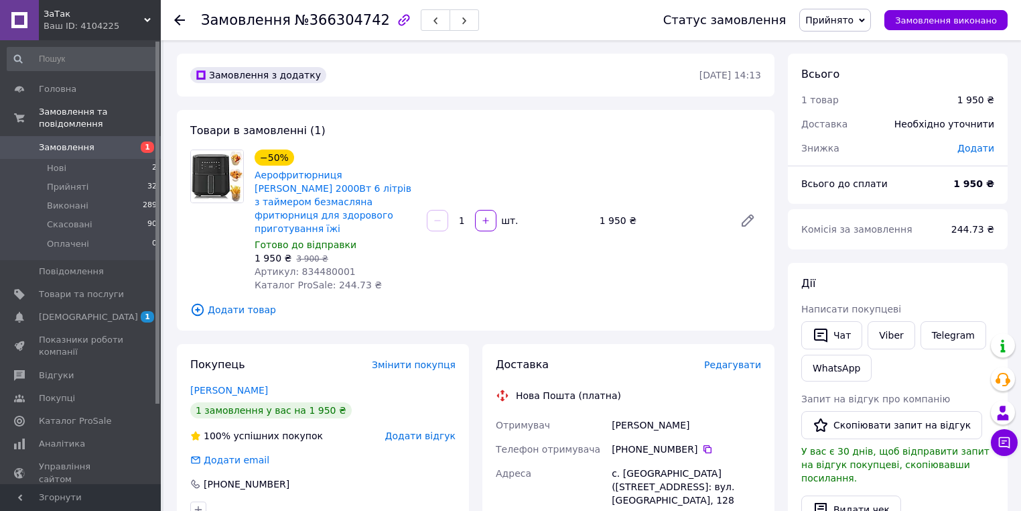
click at [133, 141] on span "1" at bounding box center [142, 147] width 37 height 12
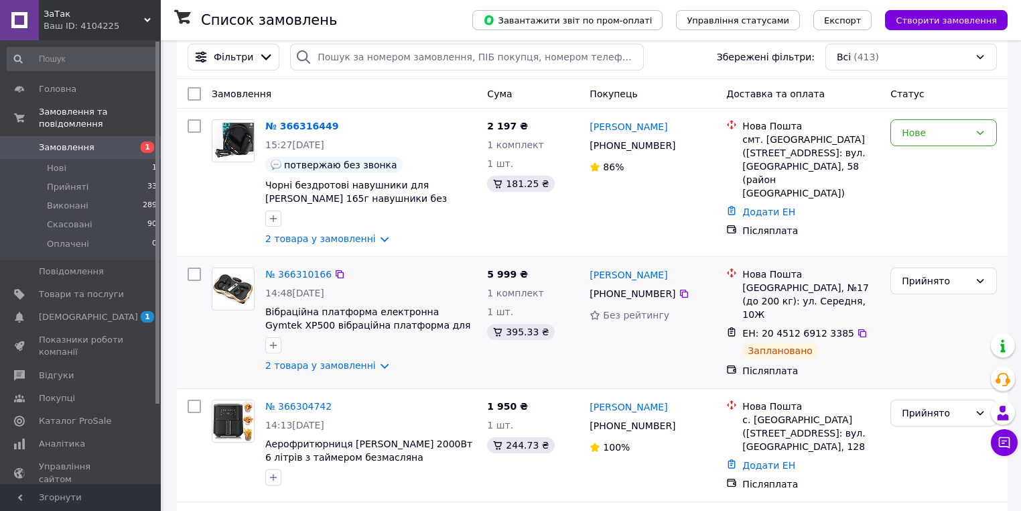
scroll to position [107, 0]
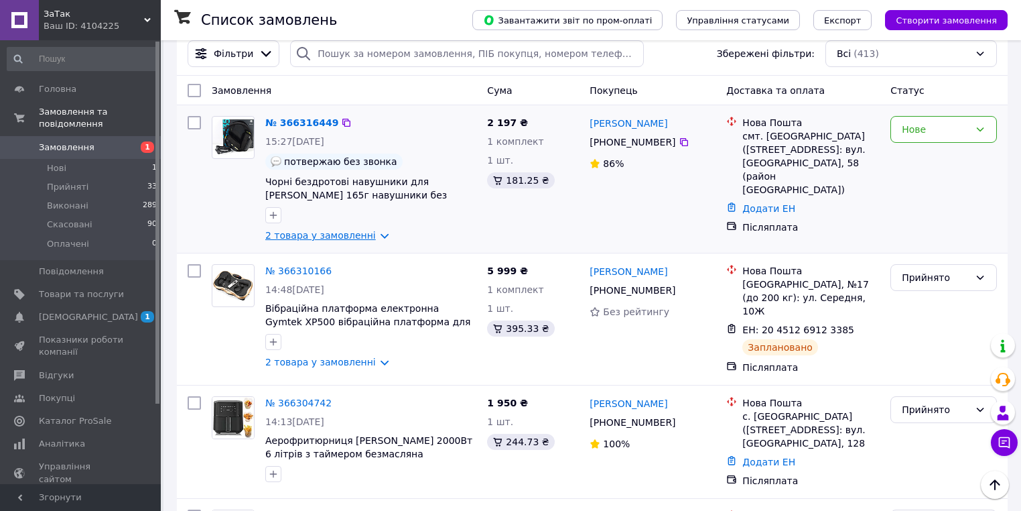
click at [365, 230] on link "2 товара у замовленні" at bounding box center [320, 235] width 111 height 11
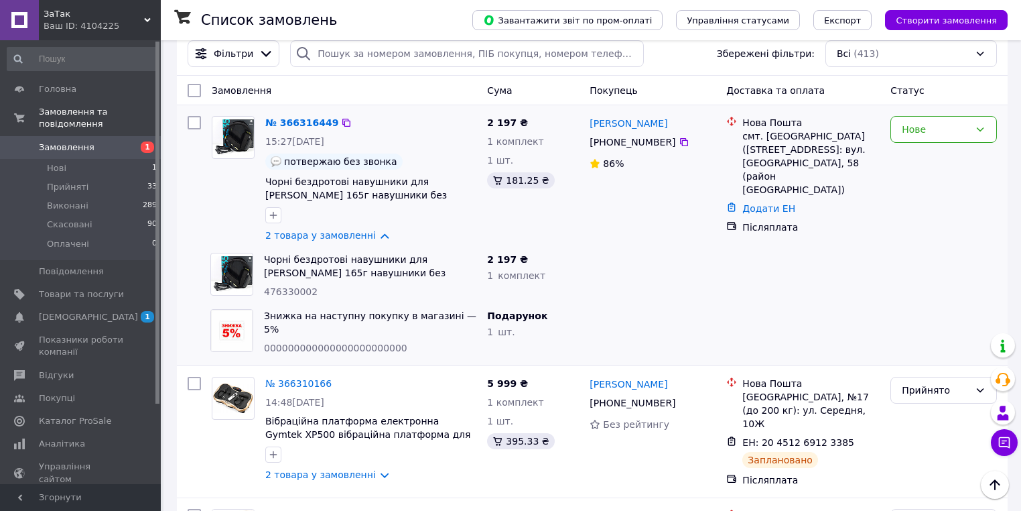
click at [369, 230] on link "2 товара у замовленні" at bounding box center [320, 235] width 111 height 11
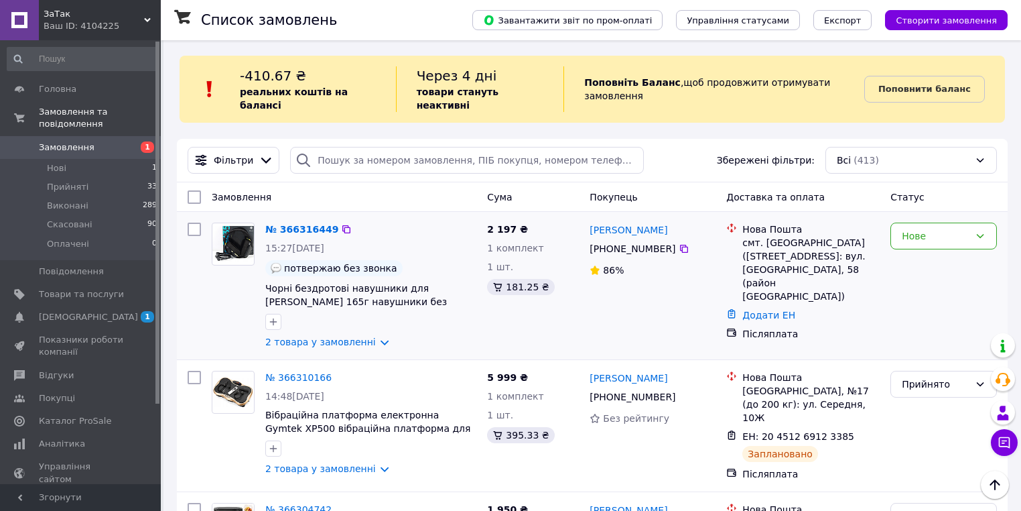
scroll to position [0, 0]
click at [310, 225] on link "№ 366316449" at bounding box center [301, 230] width 73 height 11
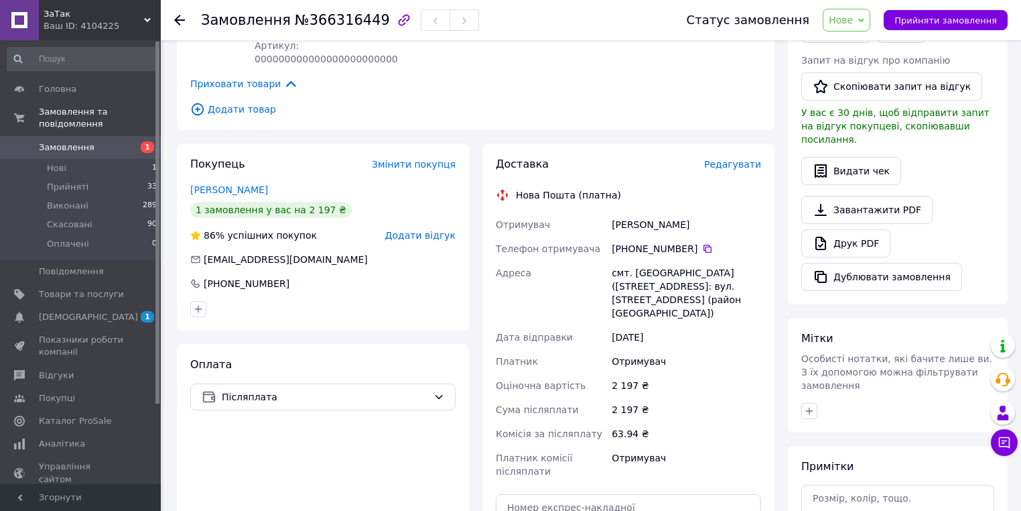
scroll to position [322, 0]
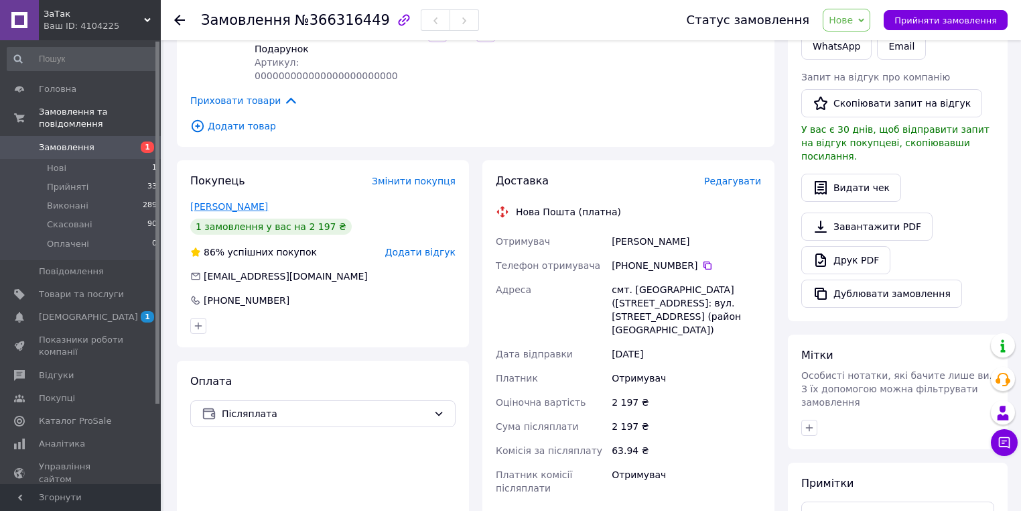
click at [232, 201] on link "Волик Ілля" at bounding box center [229, 206] width 78 height 11
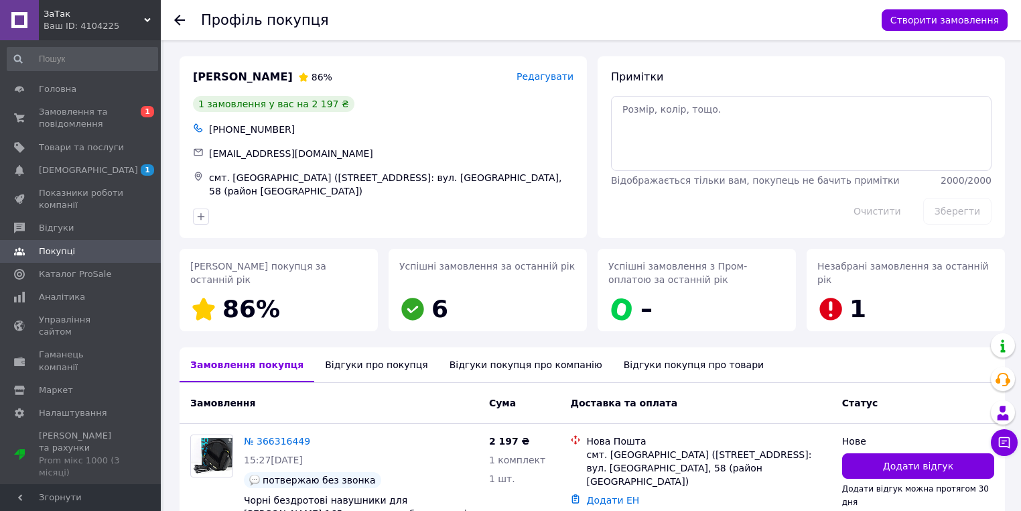
click at [175, 21] on icon at bounding box center [179, 20] width 11 height 11
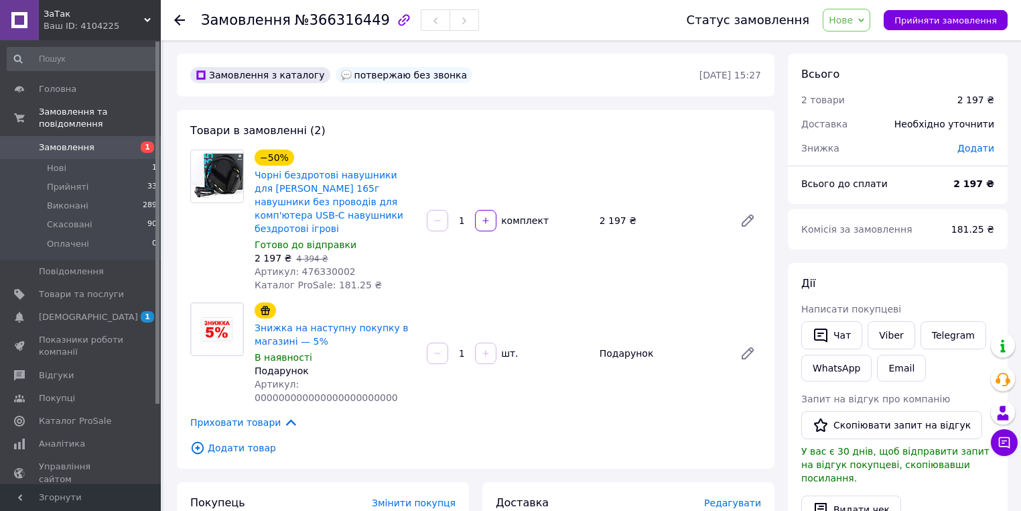
click at [133, 141] on span "1" at bounding box center [142, 147] width 37 height 12
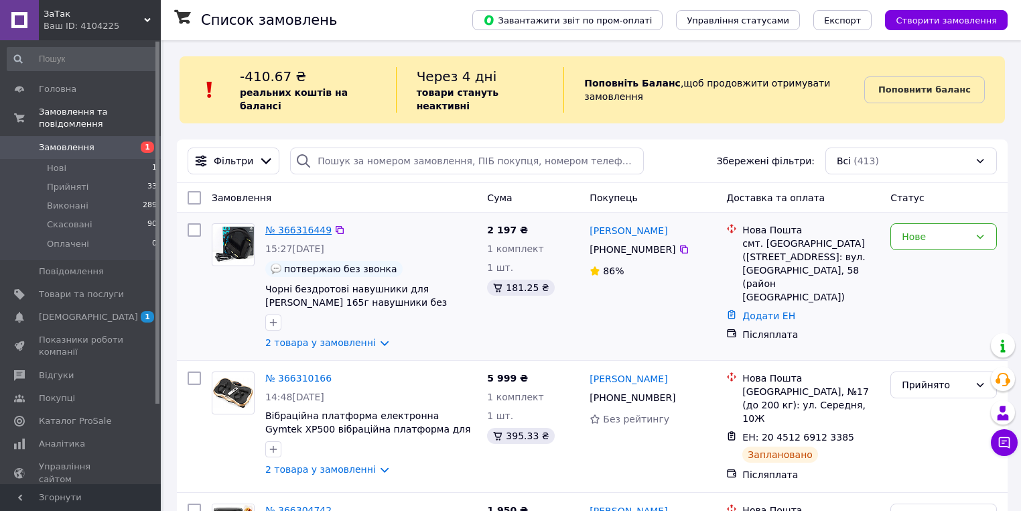
click at [296, 225] on link "№ 366316449" at bounding box center [298, 230] width 66 height 11
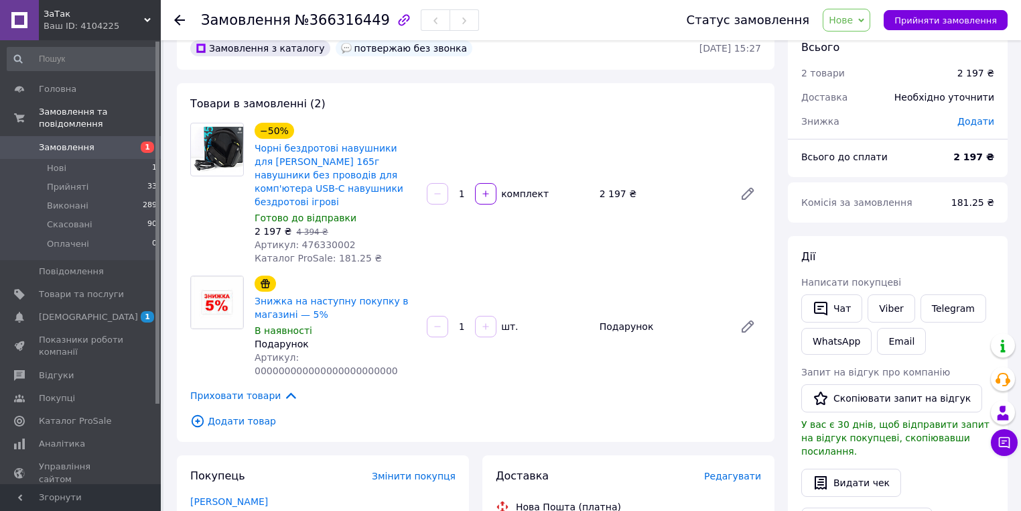
scroll to position [54, 0]
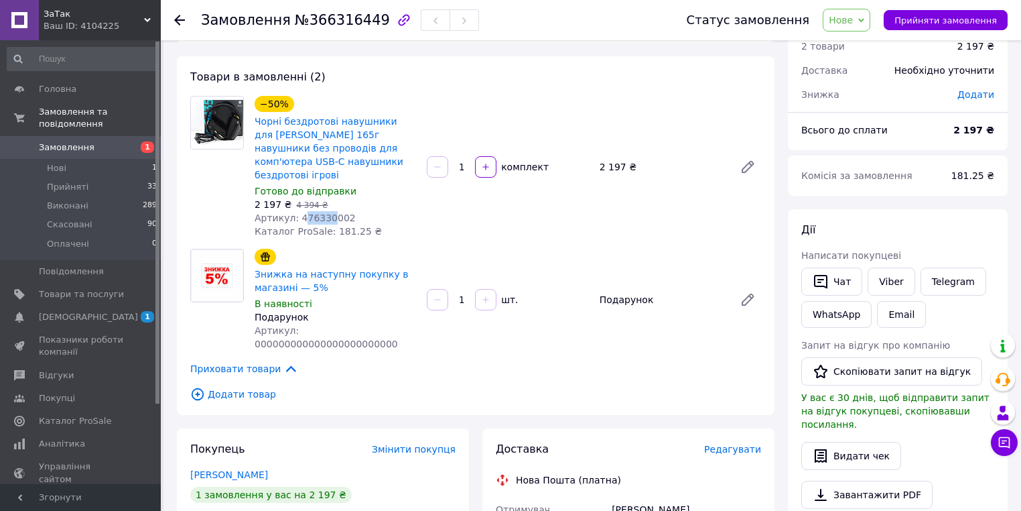
drag, startPoint x: 322, startPoint y: 204, endPoint x: 296, endPoint y: 204, distance: 26.1
click at [296, 212] on span "Артикул: 476330002" at bounding box center [305, 217] width 101 height 11
drag, startPoint x: 335, startPoint y: 206, endPoint x: 295, endPoint y: 206, distance: 40.2
click at [295, 212] on span "Артикул: 476330002" at bounding box center [305, 217] width 101 height 11
copy span "47633000"
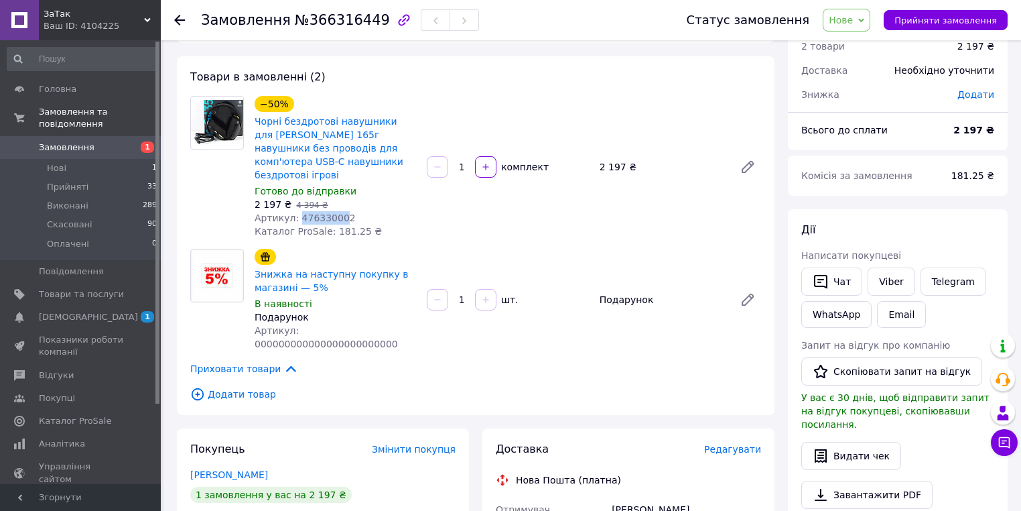
click at [229, 143] on img at bounding box center [217, 123] width 52 height 46
click at [229, 131] on img at bounding box center [217, 123] width 52 height 46
click at [328, 212] on span "Артикул: 476330002" at bounding box center [305, 217] width 101 height 11
drag, startPoint x: 329, startPoint y: 206, endPoint x: 296, endPoint y: 205, distance: 33.5
click at [296, 212] on span "Артикул: 476330002" at bounding box center [305, 217] width 101 height 11
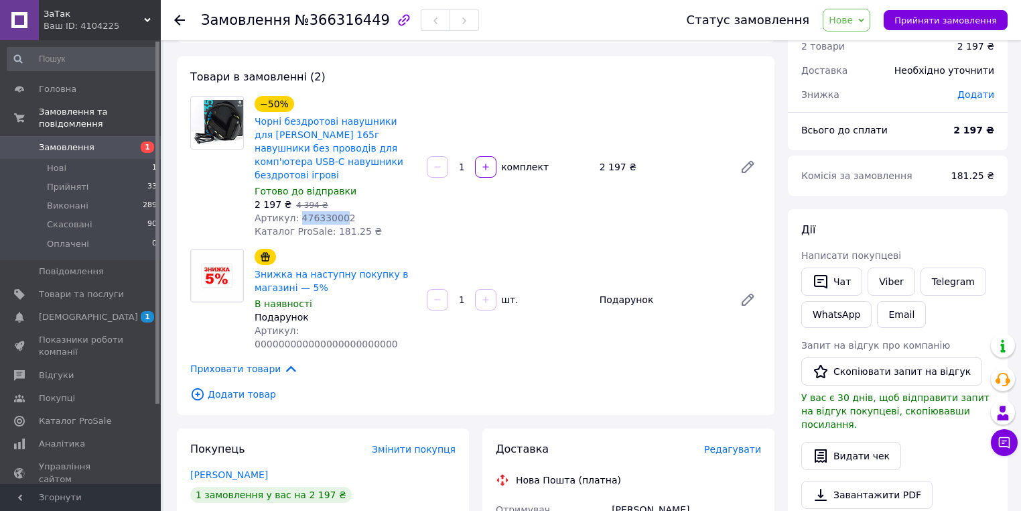
copy span "47633000"
click at [314, 147] on link "Чорні бездротові навушники для ігор 165г навушники без проводів для комп'ютера …" at bounding box center [329, 148] width 149 height 64
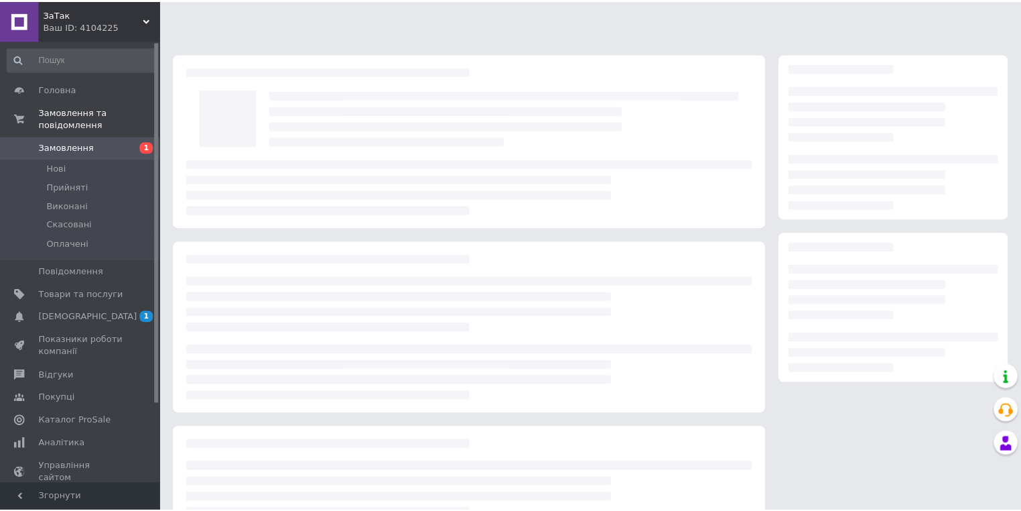
scroll to position [54, 0]
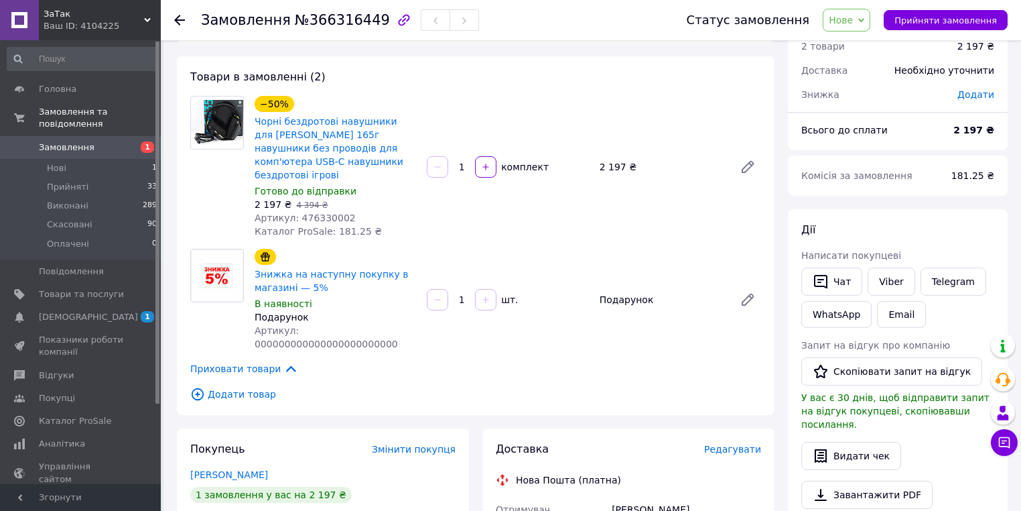
click at [125, 141] on span "1" at bounding box center [142, 147] width 37 height 12
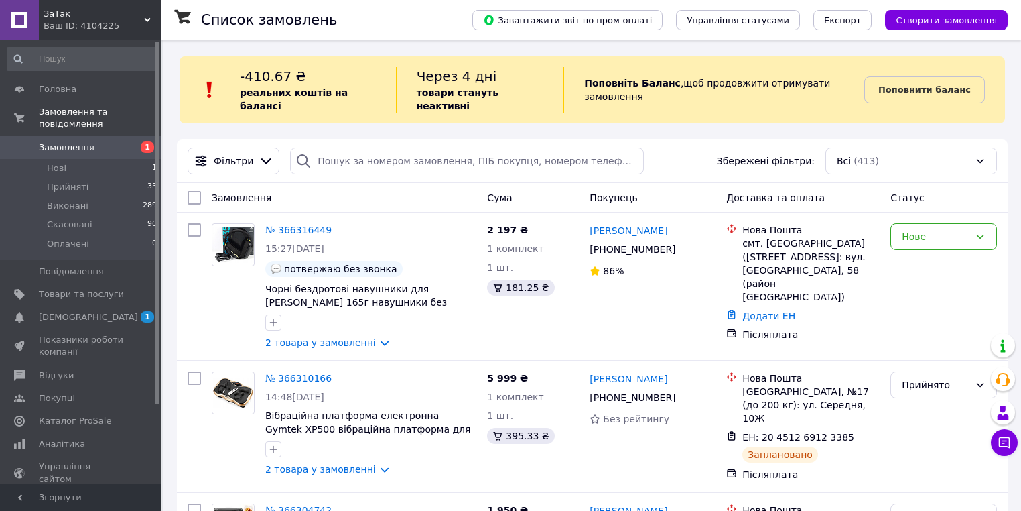
click at [908, 85] on b "Поповнити баланс" at bounding box center [925, 89] width 92 height 10
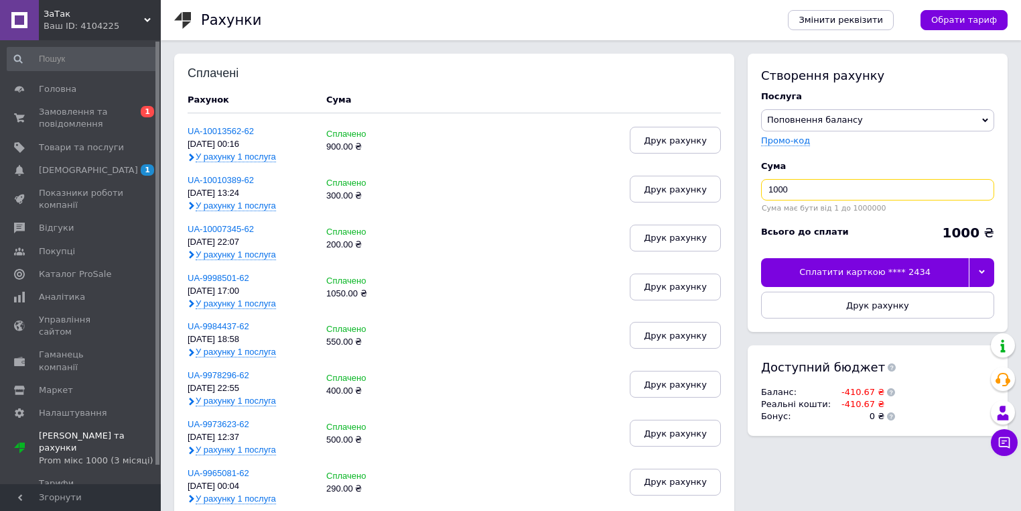
drag, startPoint x: 773, startPoint y: 182, endPoint x: 745, endPoint y: 181, distance: 28.2
click at [749, 180] on div "Створення рахунку Послуга Поповнення балансу Premium-дизайн Промо-код Cума 1000…" at bounding box center [878, 193] width 260 height 278
type input "420"
click at [925, 267] on div "Сплатити карткою **** 2434" at bounding box center [865, 272] width 208 height 28
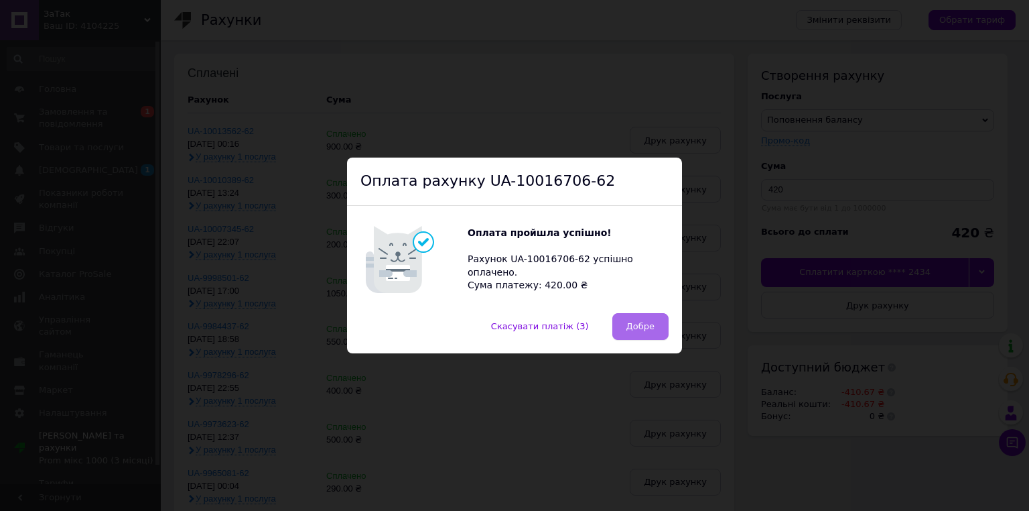
click at [642, 324] on span "Добре" at bounding box center [641, 326] width 28 height 10
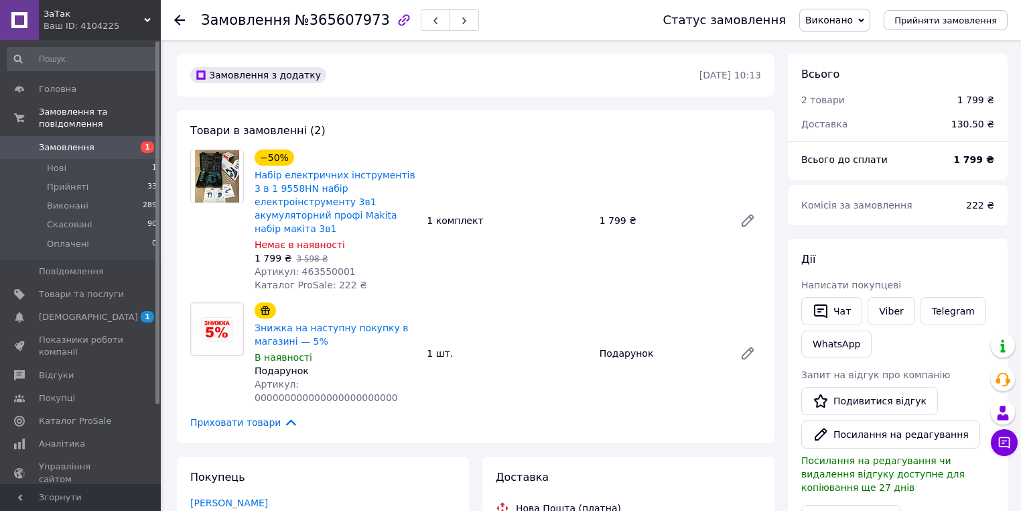
click at [143, 141] on span "1" at bounding box center [142, 147] width 37 height 12
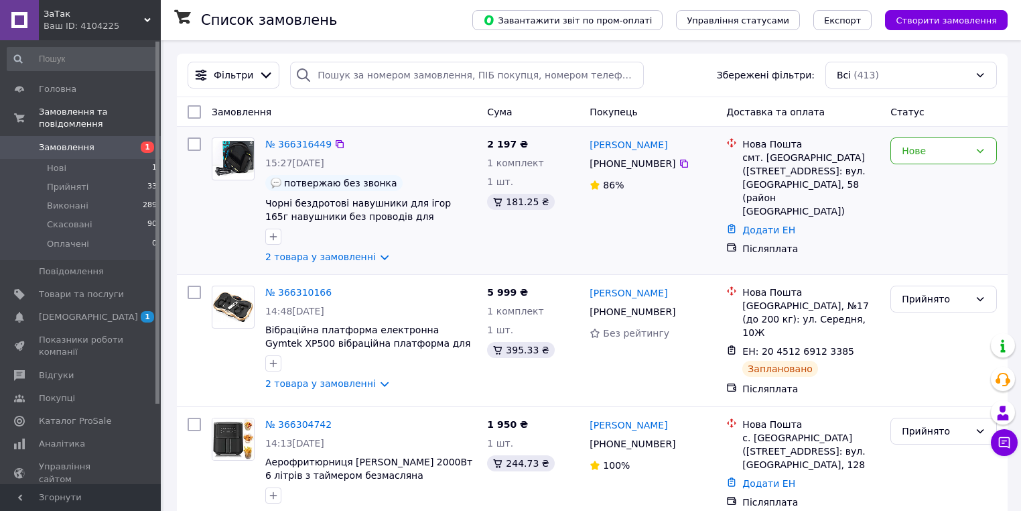
click at [304, 152] on div "№ 366316449" at bounding box center [298, 144] width 69 height 16
click at [304, 149] on link "№ 366316449" at bounding box center [298, 144] width 66 height 11
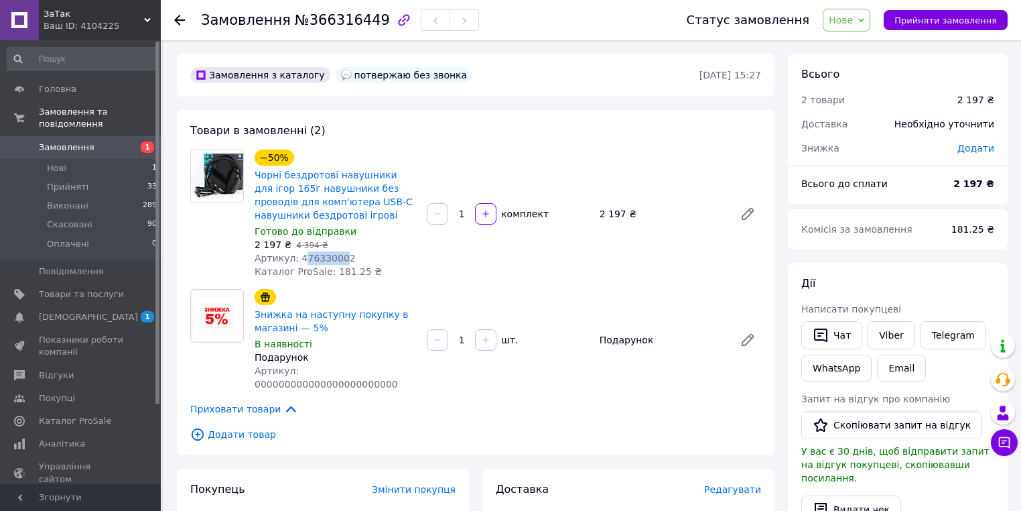
drag, startPoint x: 334, startPoint y: 260, endPoint x: 297, endPoint y: 261, distance: 37.5
click at [297, 261] on span "Артикул: 476330002" at bounding box center [305, 258] width 101 height 11
drag, startPoint x: 295, startPoint y: 260, endPoint x: 335, endPoint y: 254, distance: 40.7
click at [335, 254] on span "Артикул: 476330002" at bounding box center [305, 258] width 101 height 11
copy span "47633000"
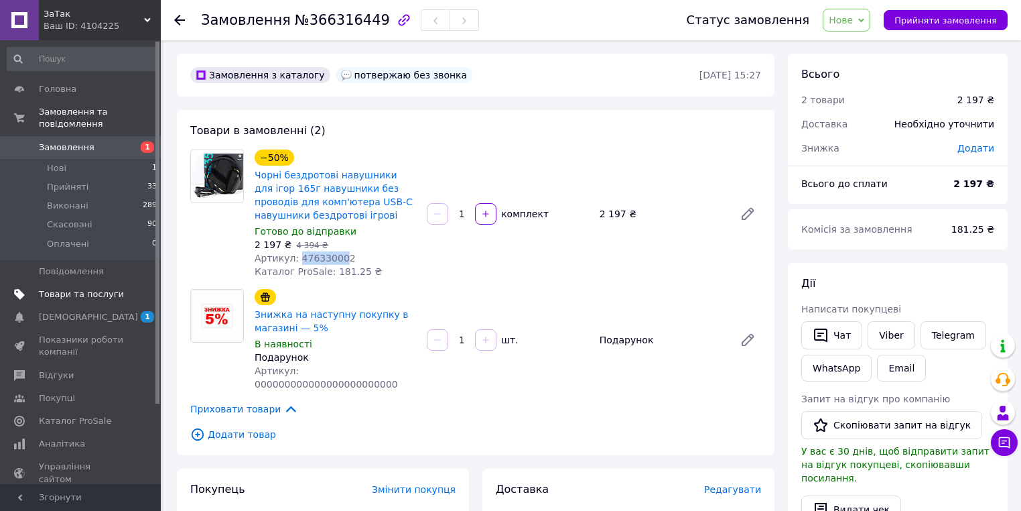
click at [105, 288] on span "Товари та послуги" at bounding box center [81, 294] width 85 height 12
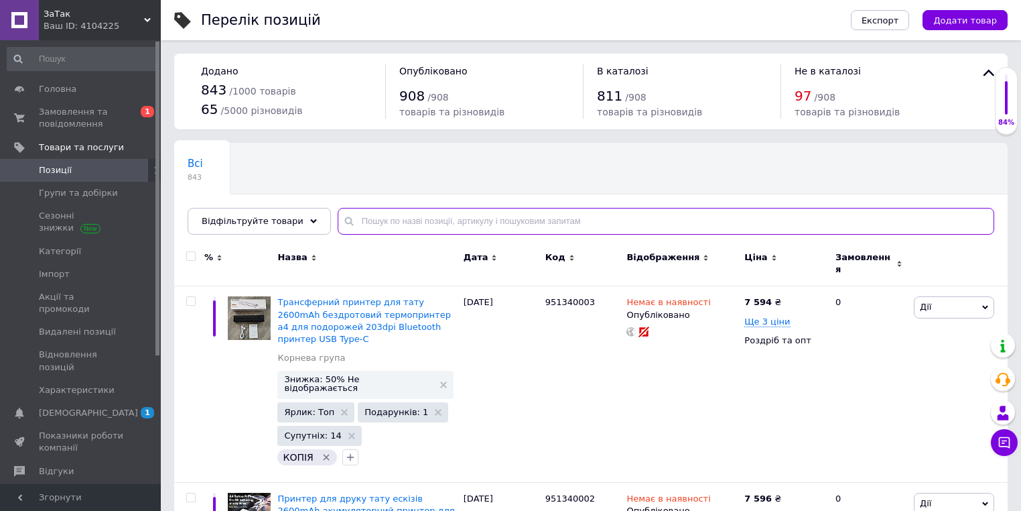
click at [408, 220] on input "text" at bounding box center [666, 221] width 657 height 27
paste input "47633000"
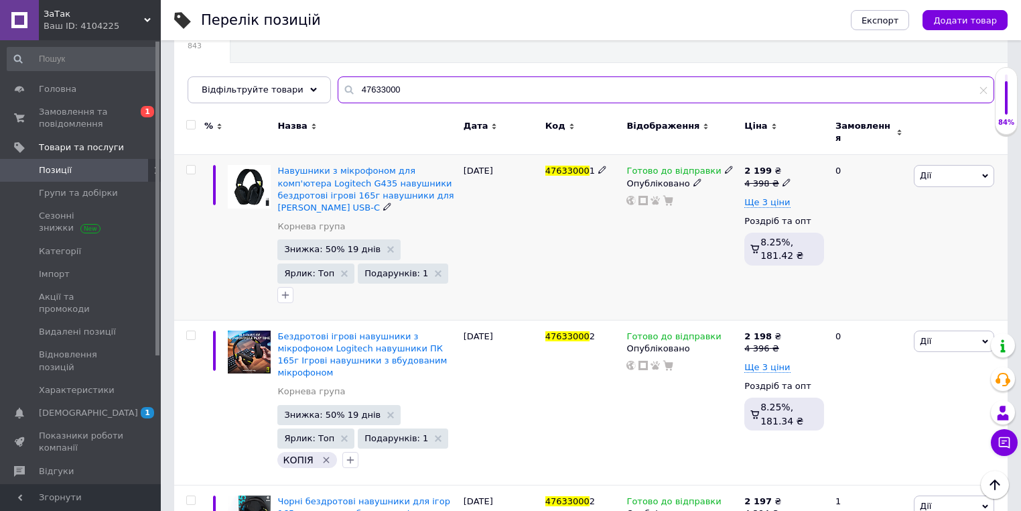
scroll to position [131, 0]
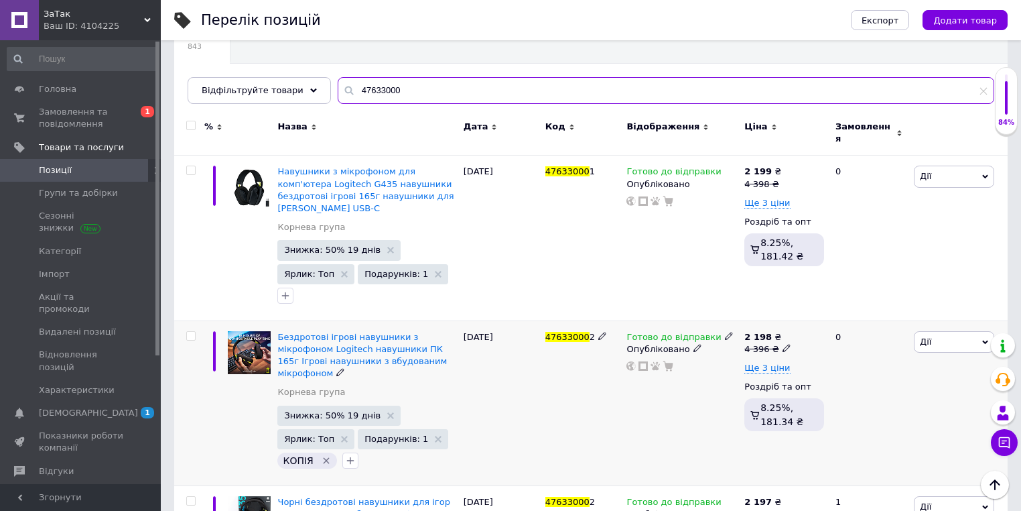
type input "47633000"
click at [599, 332] on icon at bounding box center [603, 336] width 8 height 8
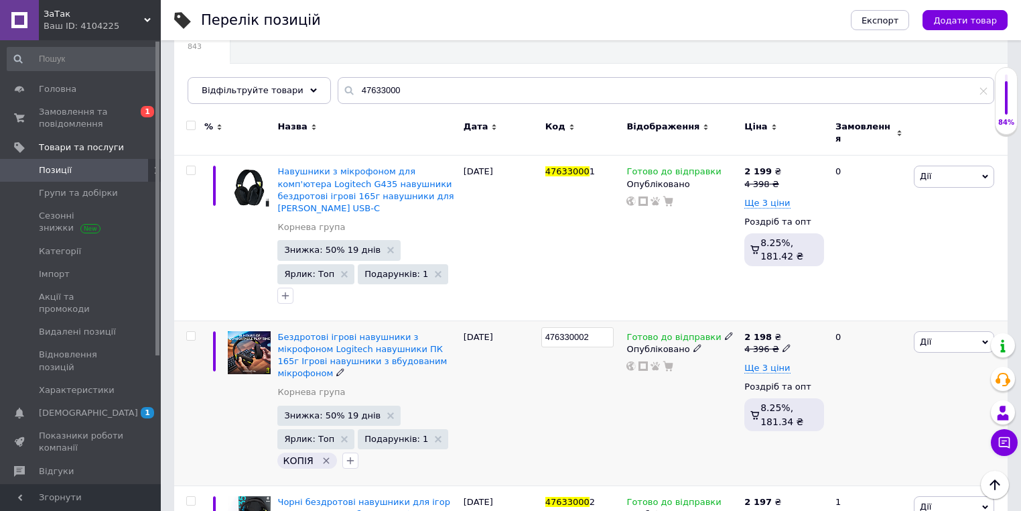
drag, startPoint x: 593, startPoint y: 316, endPoint x: 584, endPoint y: 316, distance: 9.4
click at [584, 327] on input "476330002" at bounding box center [578, 337] width 73 height 20
type input "476330003"
click at [614, 365] on div "476330003" at bounding box center [583, 402] width 82 height 165
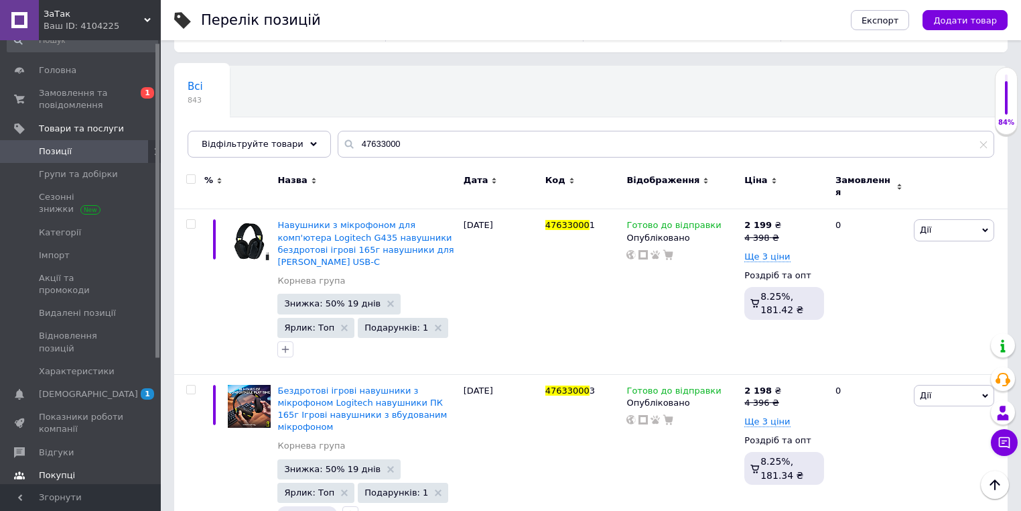
scroll to position [54, 0]
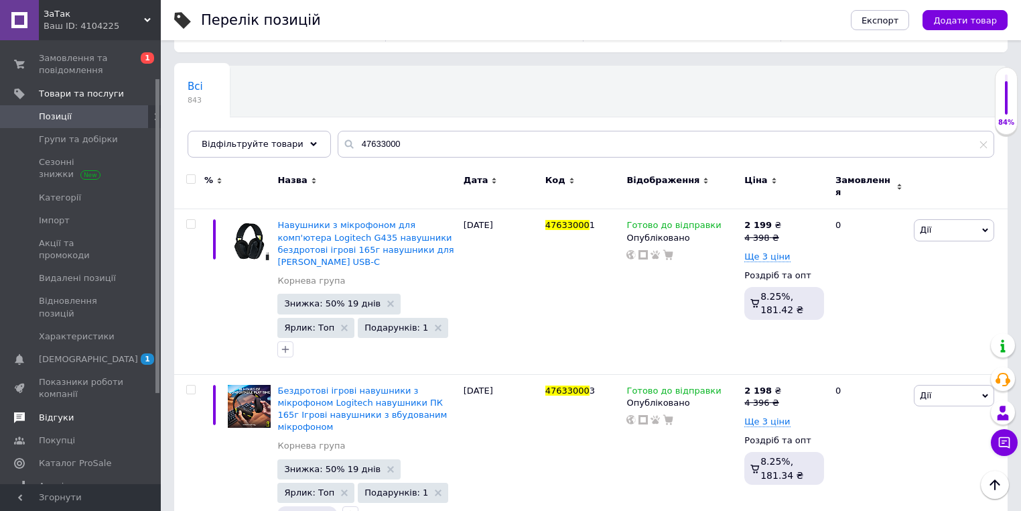
click at [75, 412] on span "Відгуки" at bounding box center [81, 418] width 85 height 12
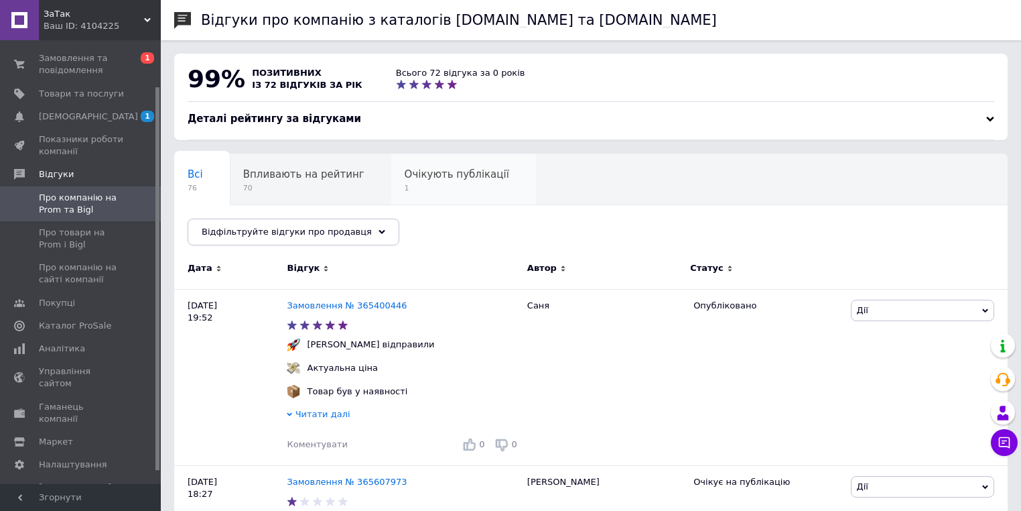
click at [414, 192] on span "1" at bounding box center [457, 188] width 105 height 10
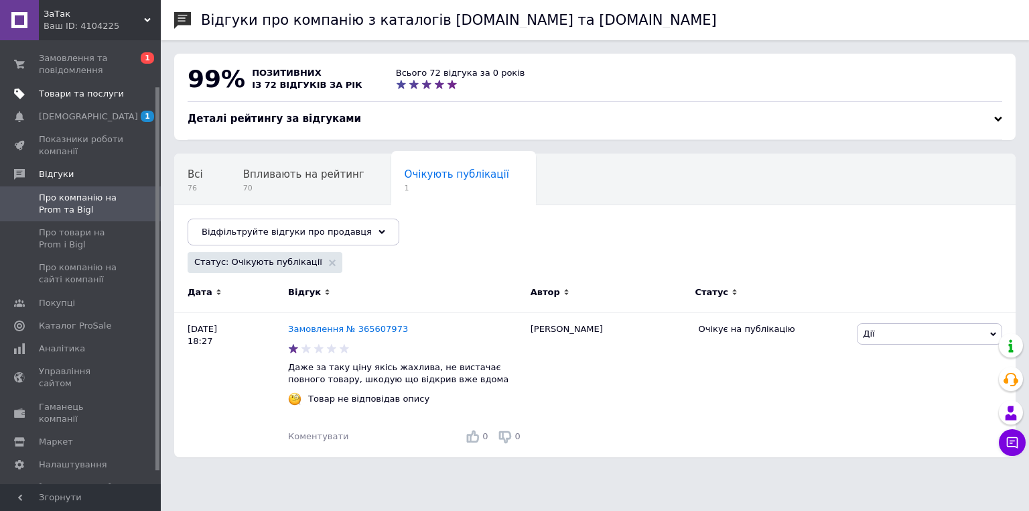
click at [88, 90] on span "Товари та послуги" at bounding box center [81, 94] width 85 height 12
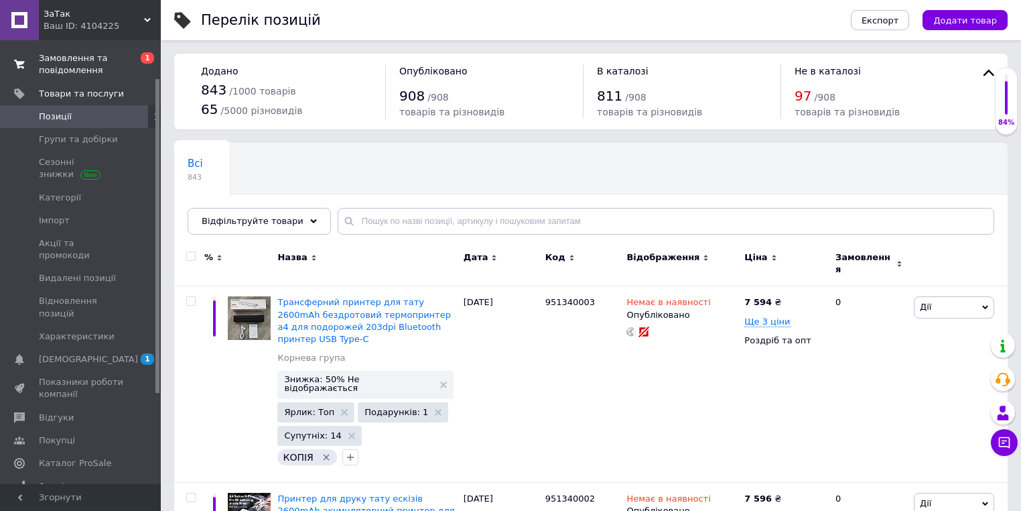
click at [91, 72] on span "Замовлення та повідомлення" at bounding box center [81, 64] width 85 height 24
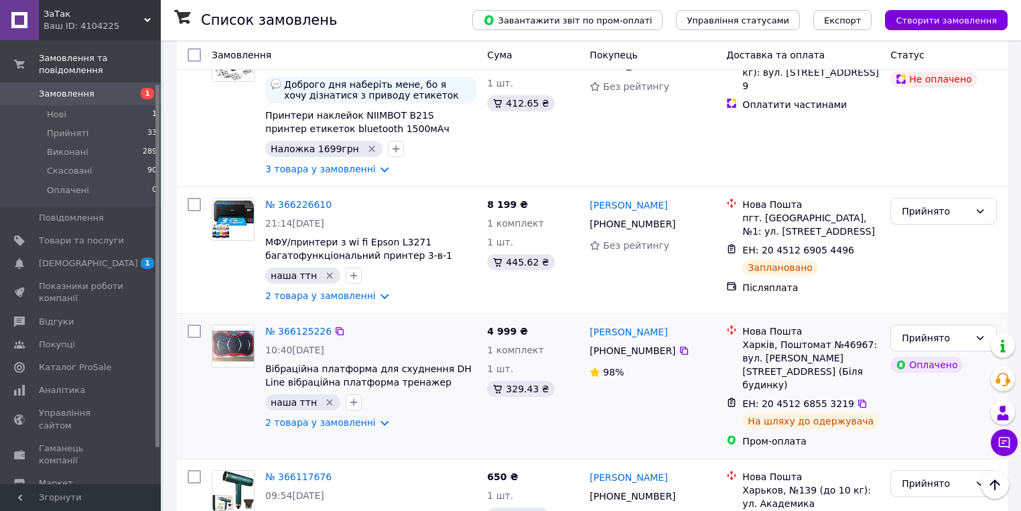
scroll to position [483, 0]
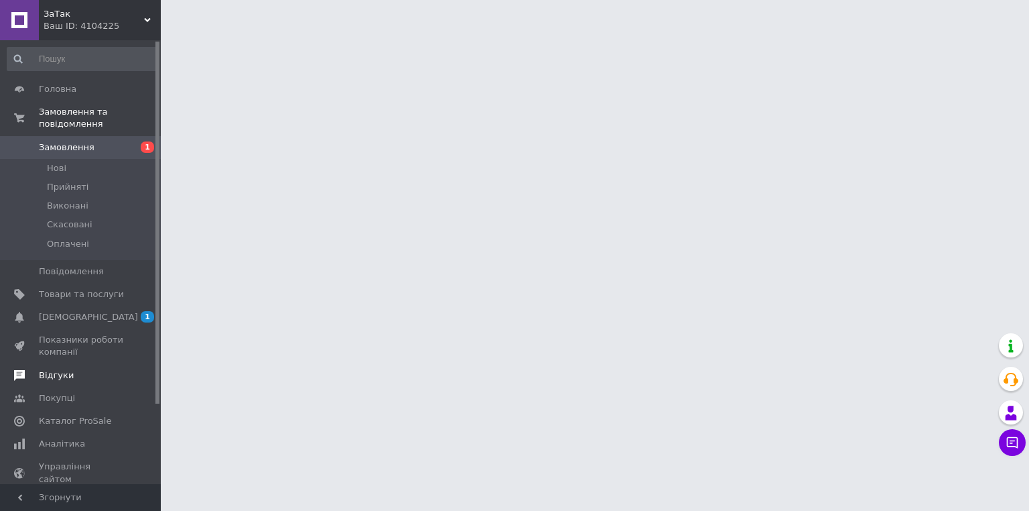
click at [72, 373] on link "Відгуки" at bounding box center [82, 375] width 165 height 23
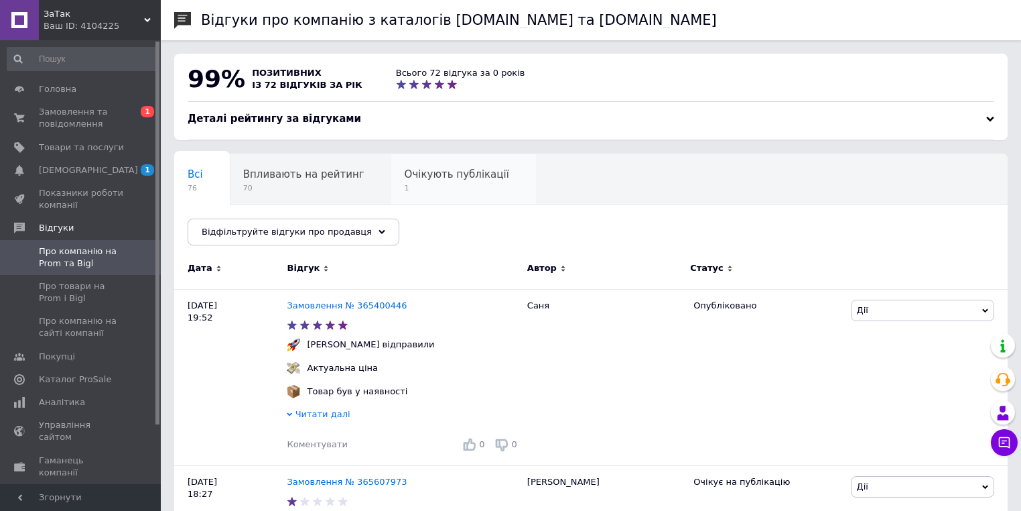
click at [400, 182] on div "Очікують публікації 1" at bounding box center [463, 179] width 145 height 51
